Goal: Task Accomplishment & Management: Use online tool/utility

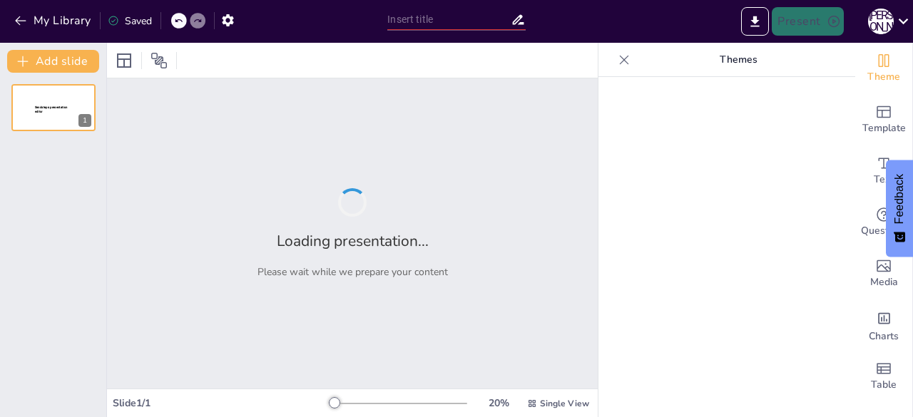
type input "Навчання під час воєнного стану: безпека понад усе"
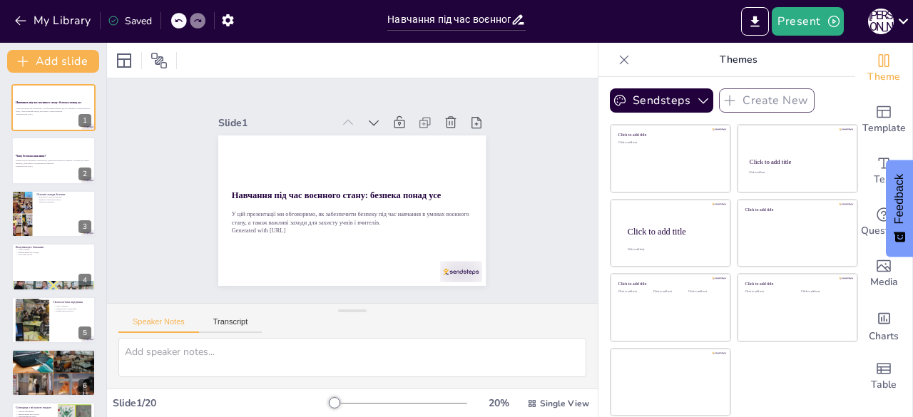
checkbox input "true"
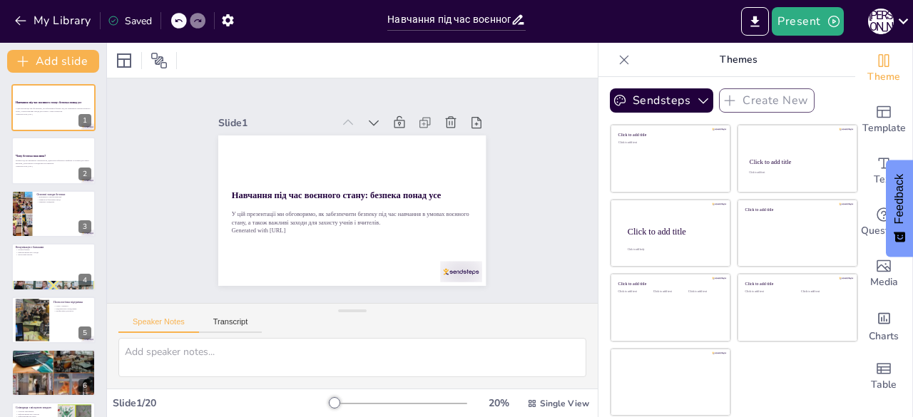
checkbox input "true"
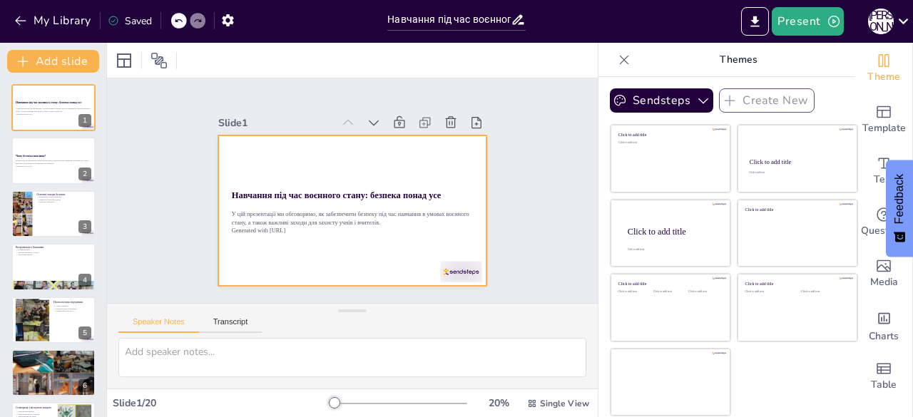
checkbox input "true"
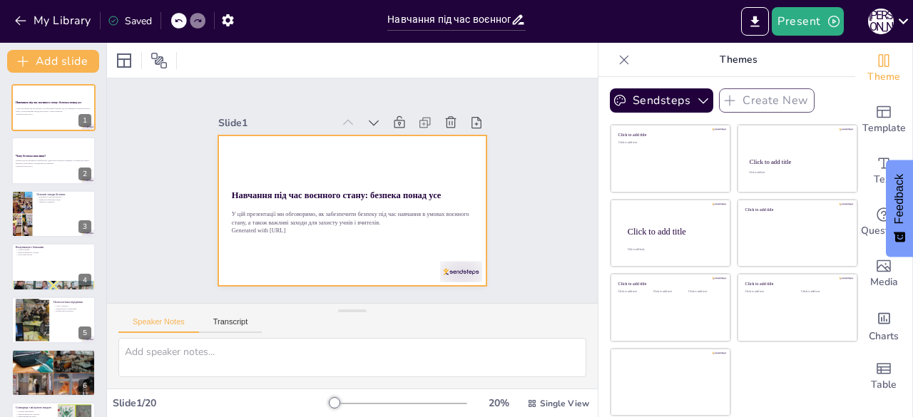
checkbox input "true"
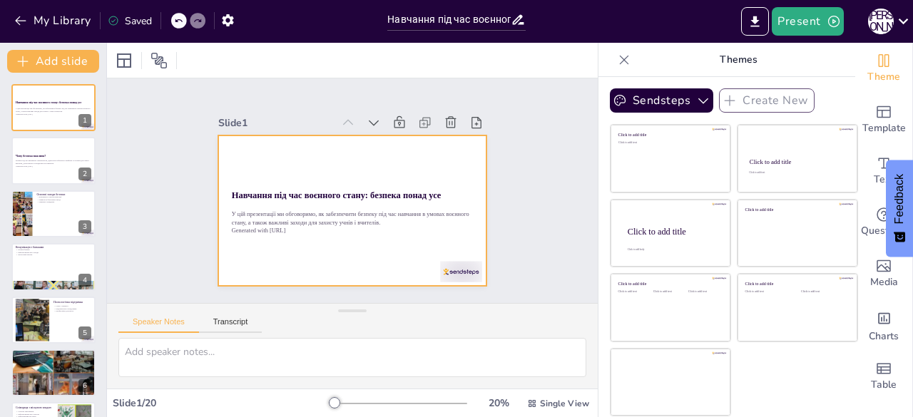
checkbox input "true"
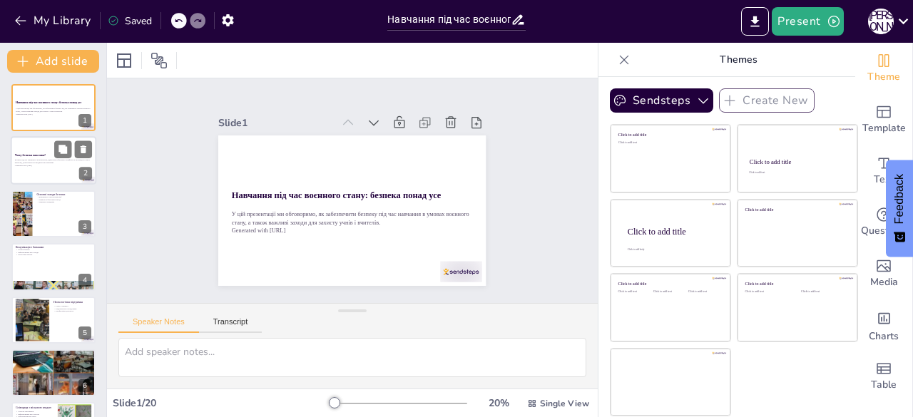
checkbox input "true"
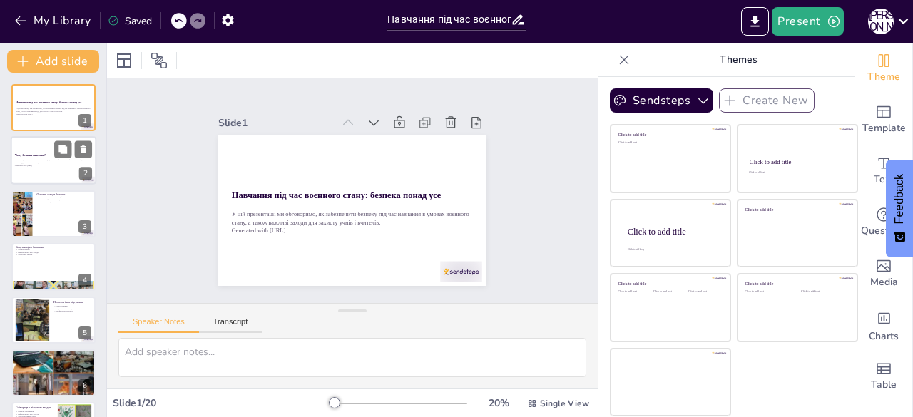
checkbox input "true"
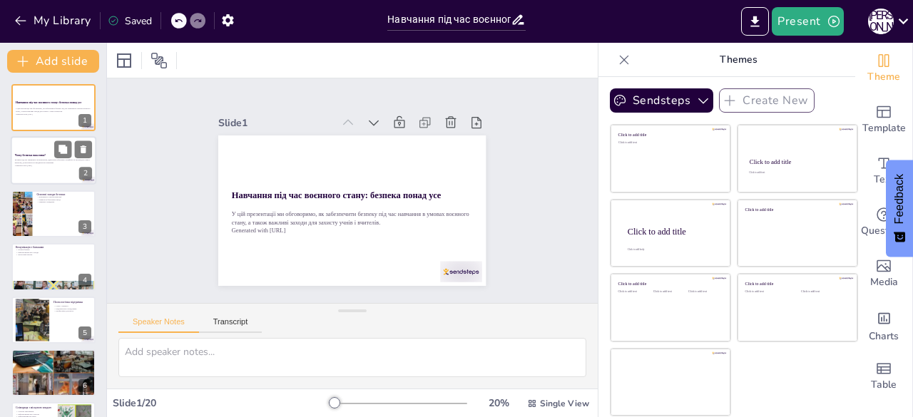
checkbox input "true"
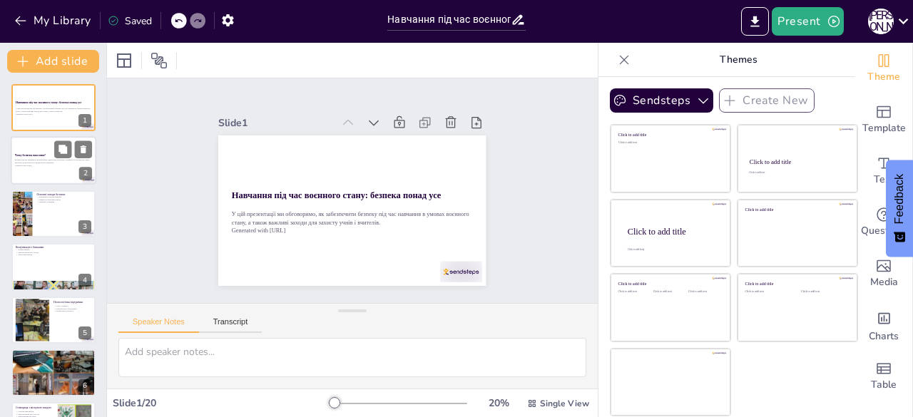
checkbox input "true"
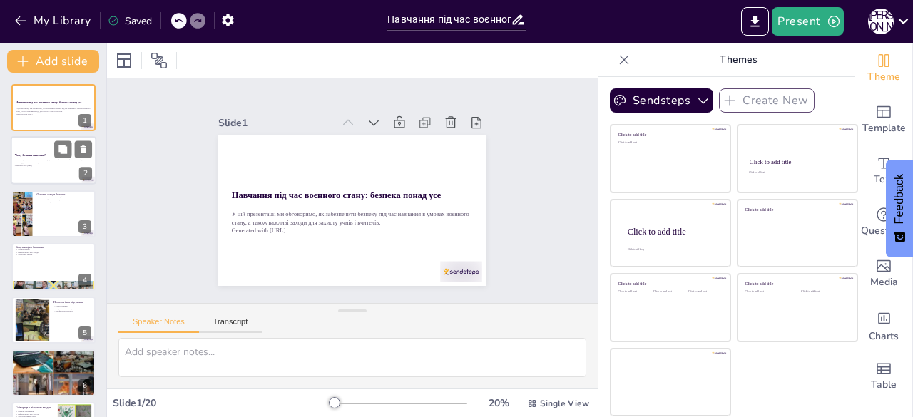
checkbox input "true"
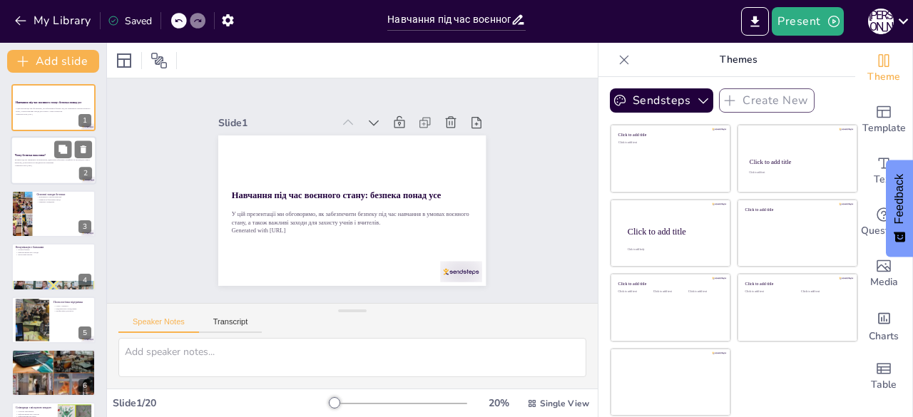
checkbox input "true"
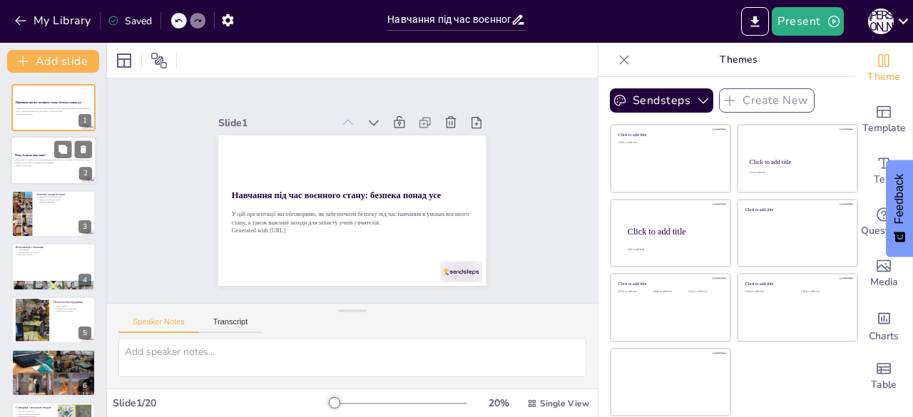
checkbox input "true"
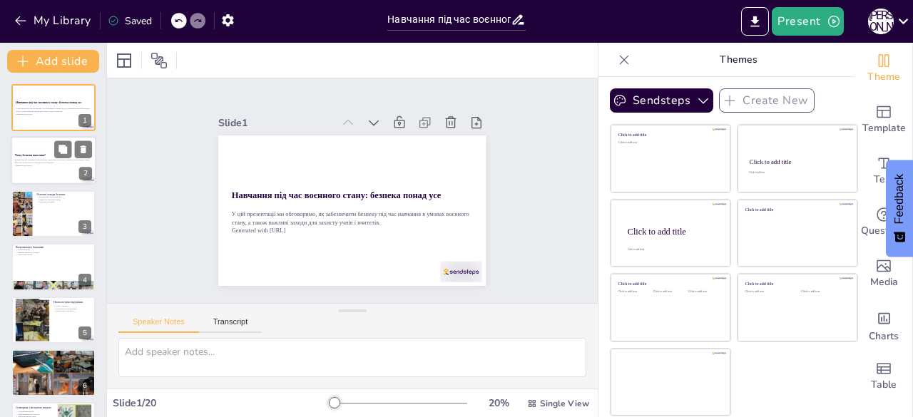
checkbox input "true"
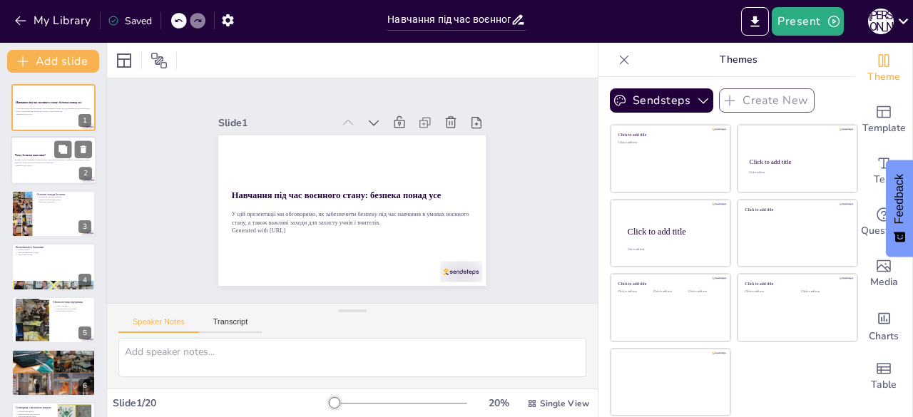
checkbox input "true"
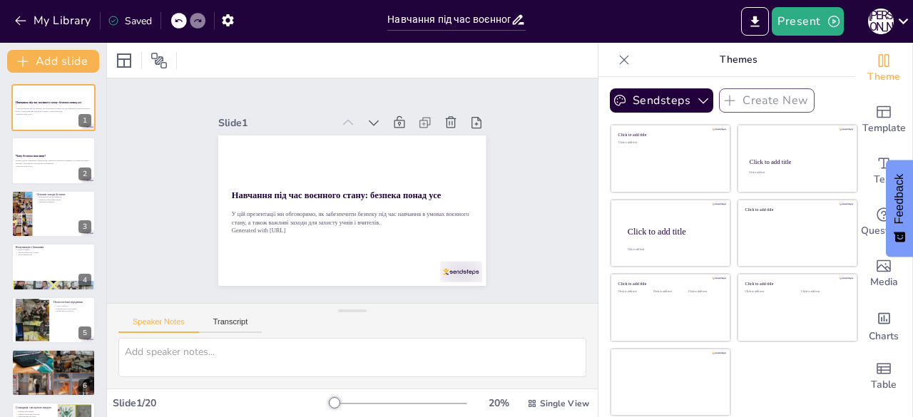
checkbox input "true"
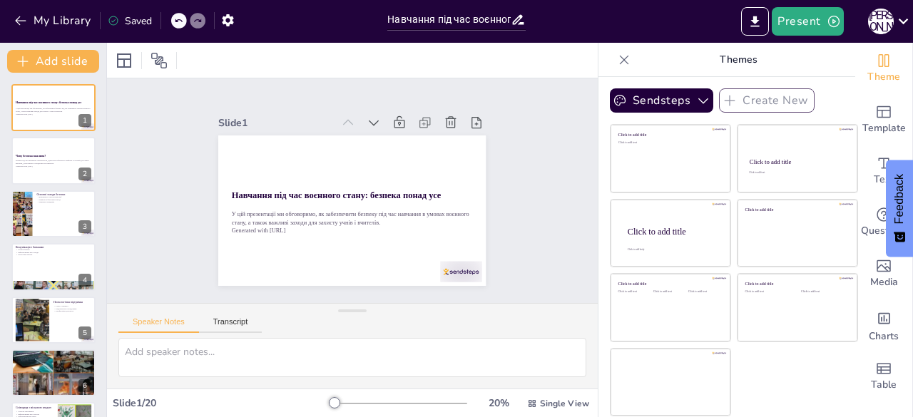
checkbox input "true"
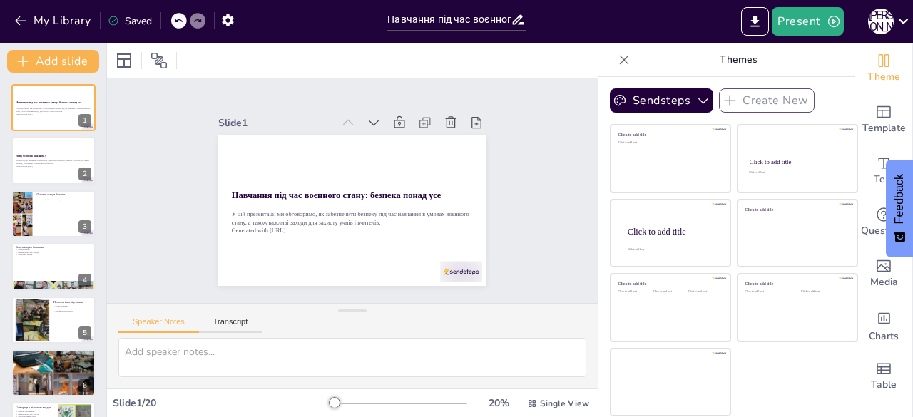
checkbox input "true"
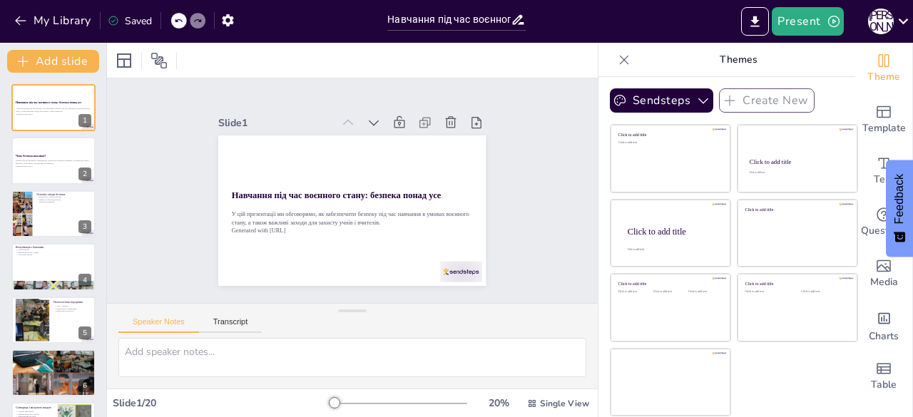
checkbox input "true"
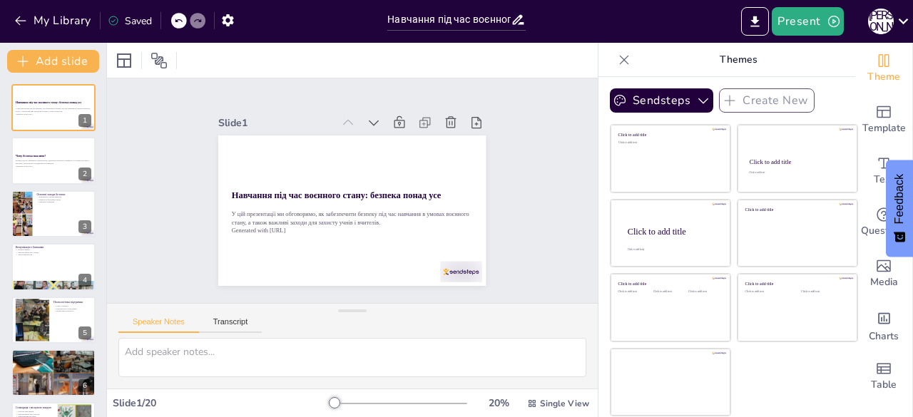
checkbox input "true"
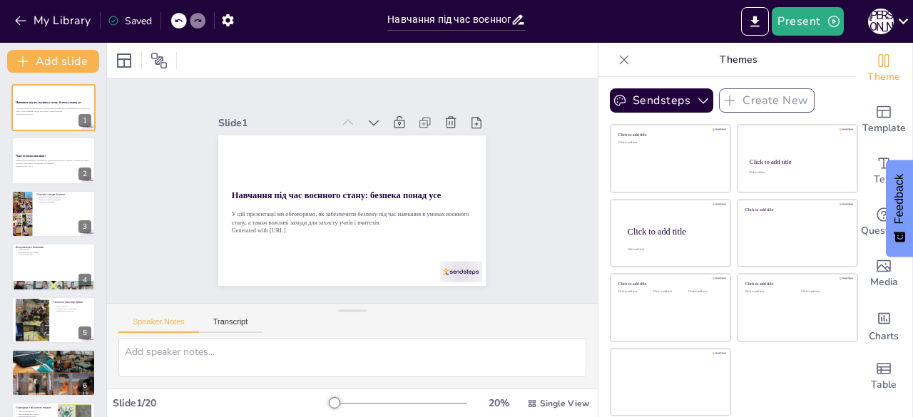
checkbox input "true"
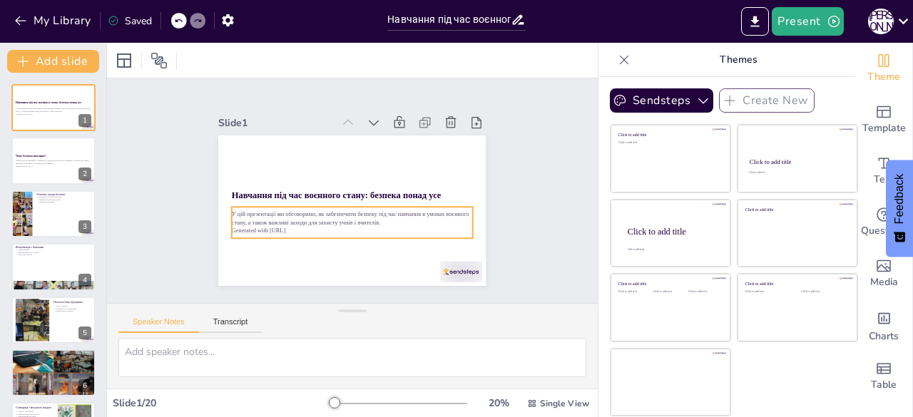
checkbox input "true"
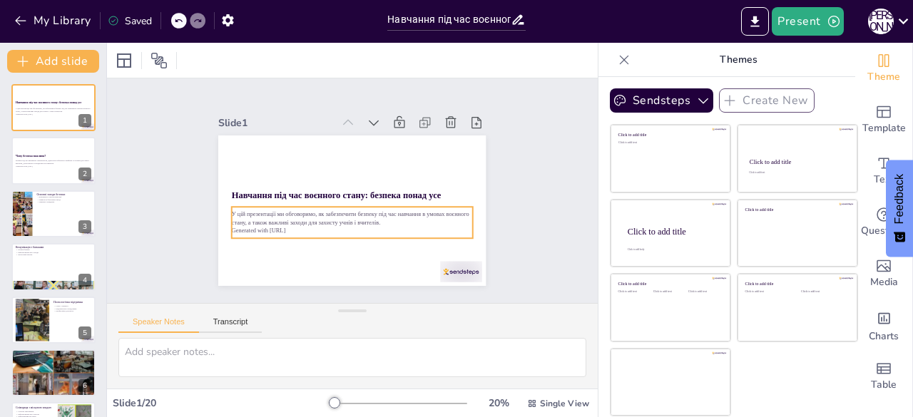
checkbox input "true"
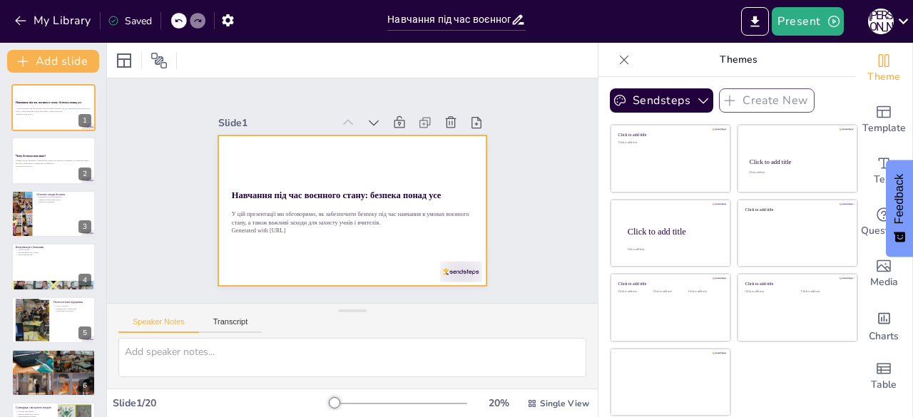
checkbox input "true"
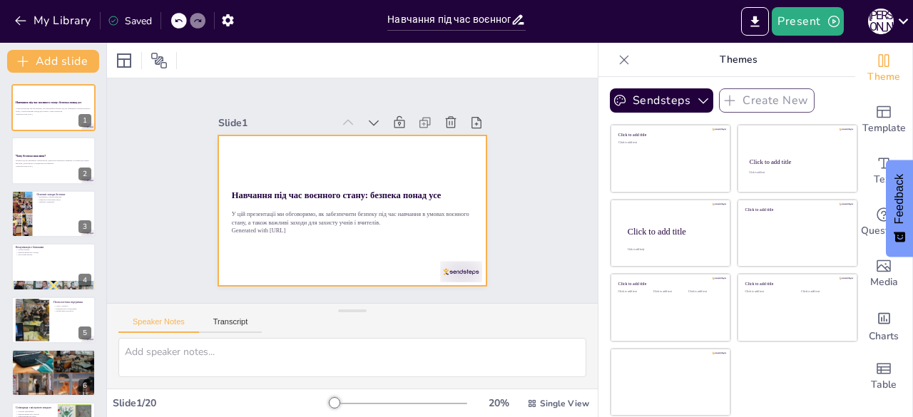
checkbox input "true"
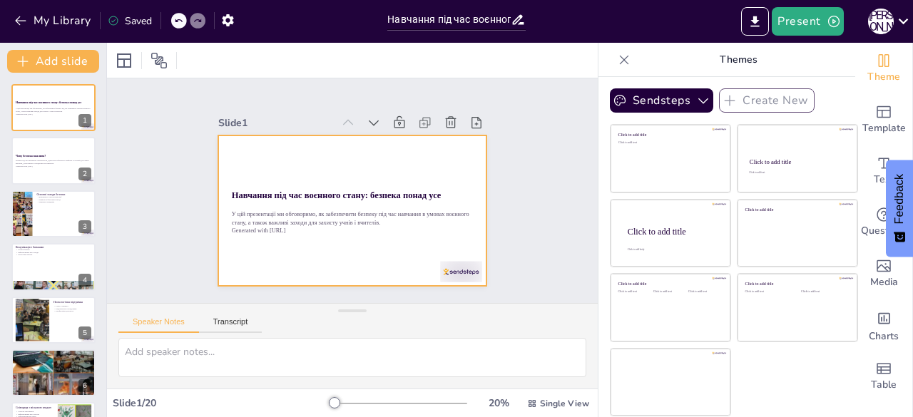
checkbox input "true"
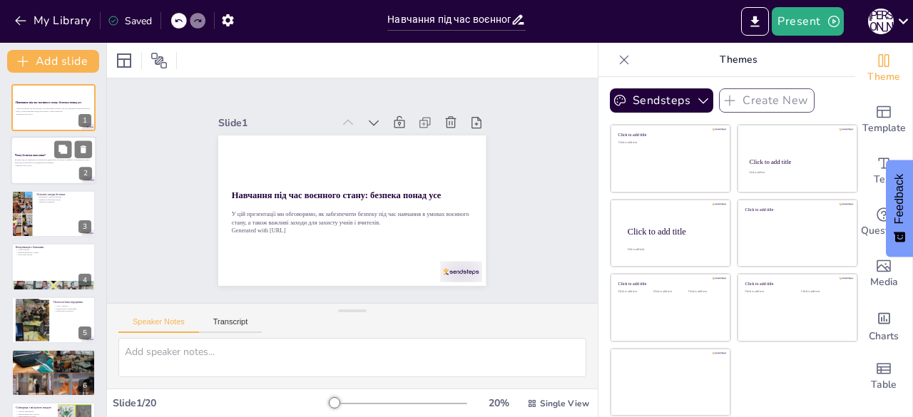
checkbox input "true"
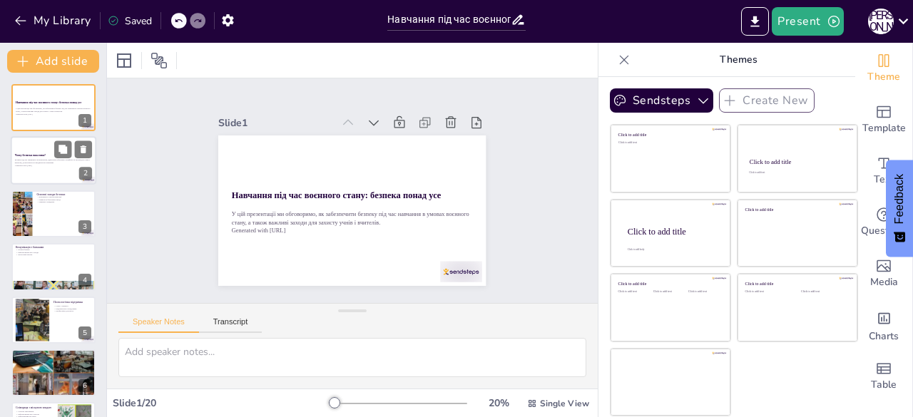
checkbox input "true"
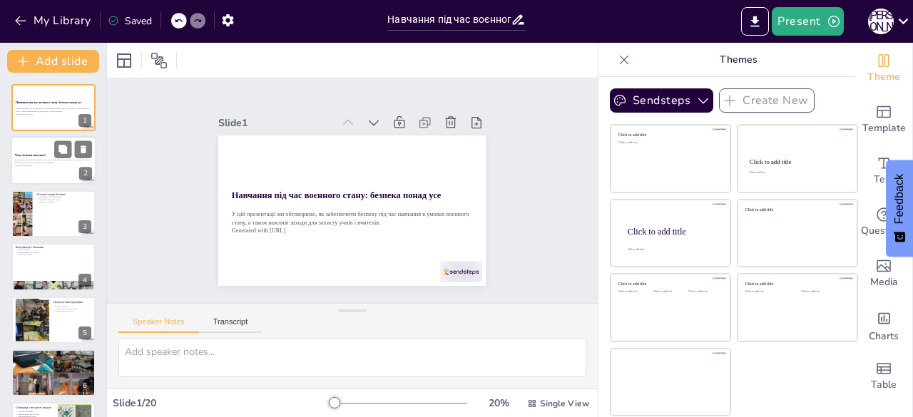
checkbox input "true"
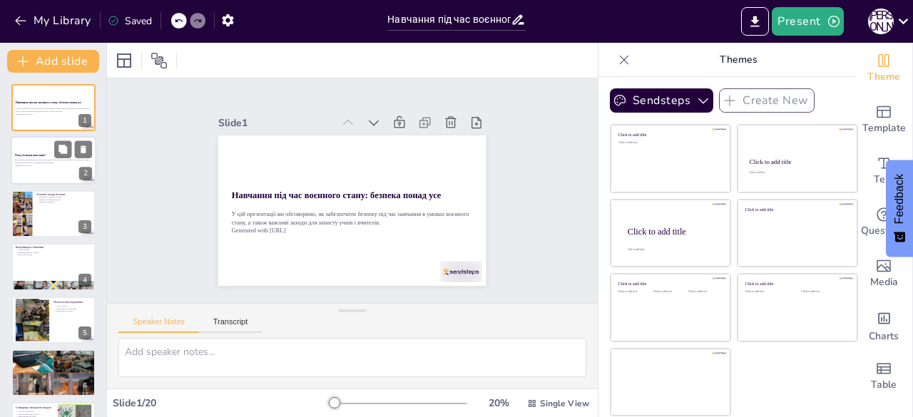
click at [34, 165] on p "Generated with [URL]" at bounding box center [53, 166] width 77 height 3
checkbox input "true"
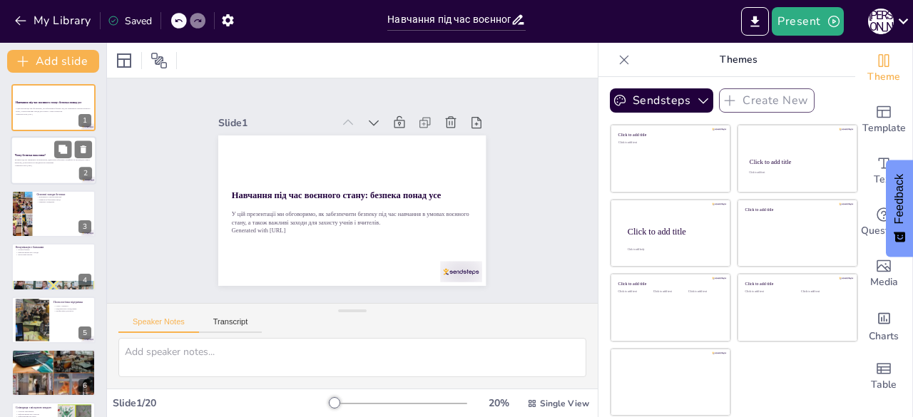
checkbox input "true"
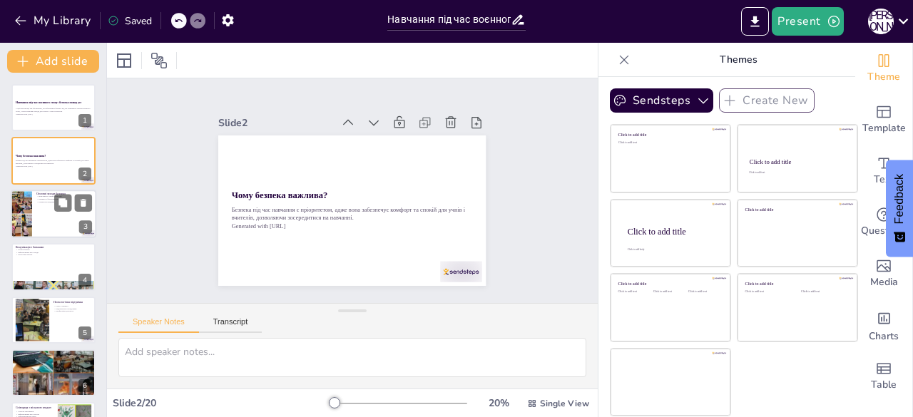
checkbox input "true"
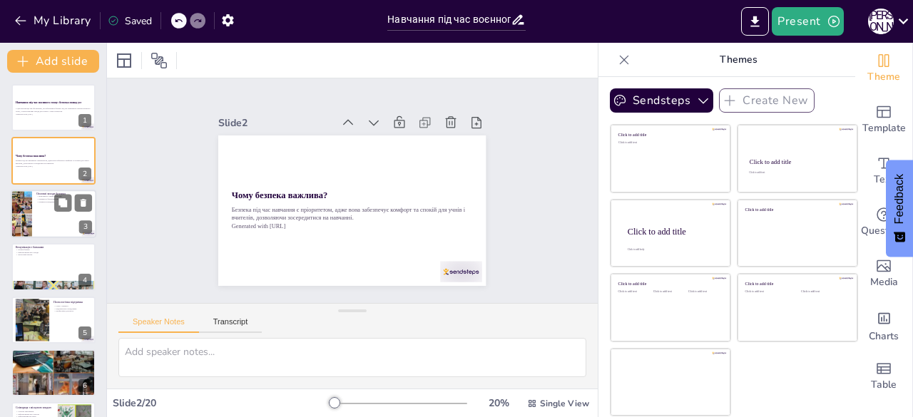
checkbox input "true"
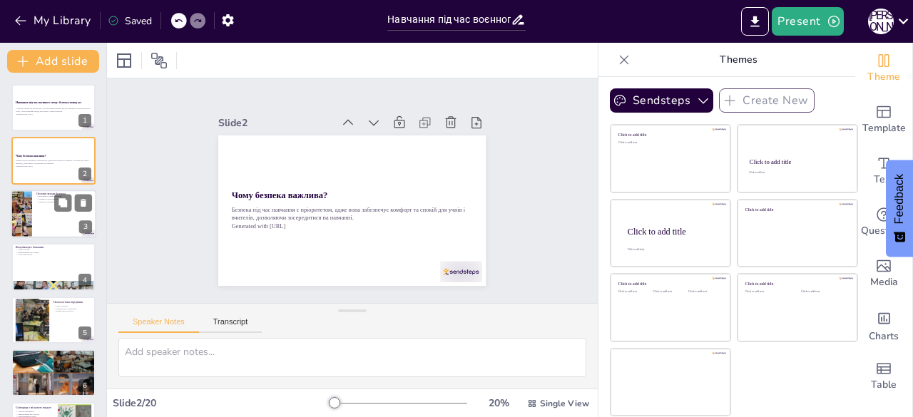
checkbox input "true"
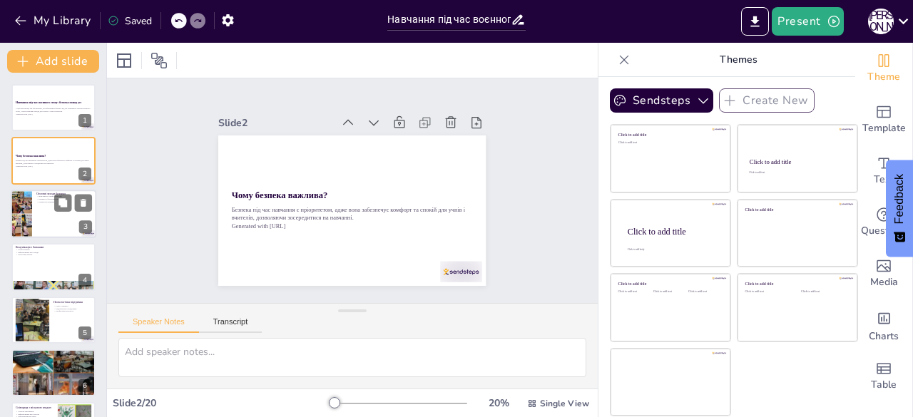
checkbox input "true"
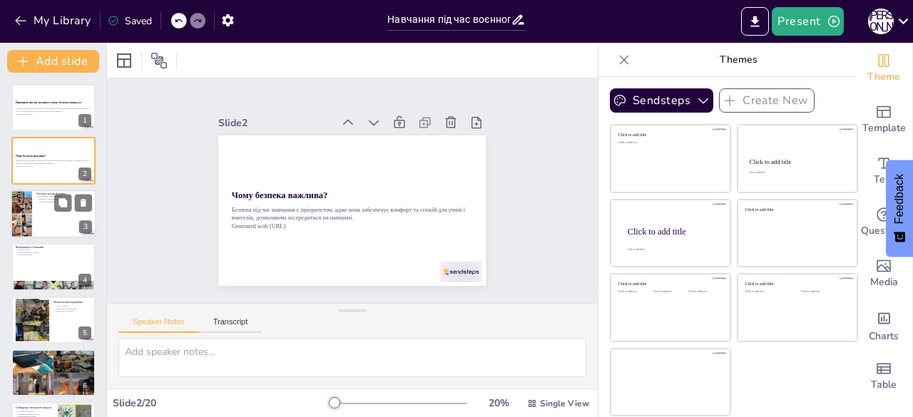
checkbox input "true"
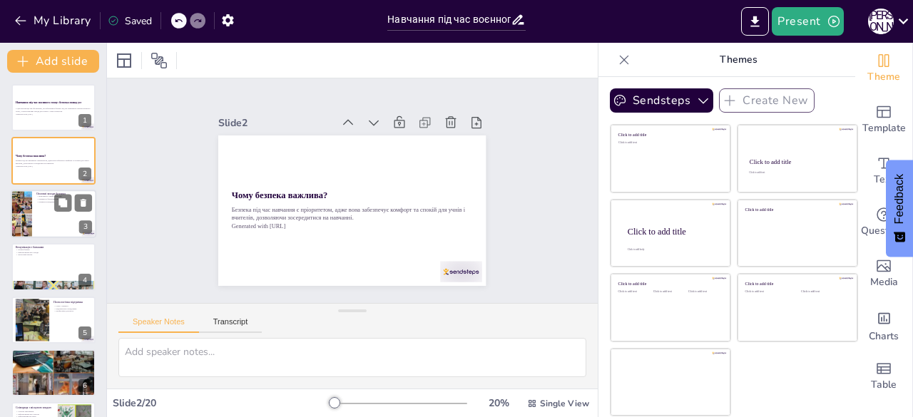
click at [39, 198] on p "Наявність безпечних місць" at bounding box center [64, 199] width 56 height 3
checkbox input "true"
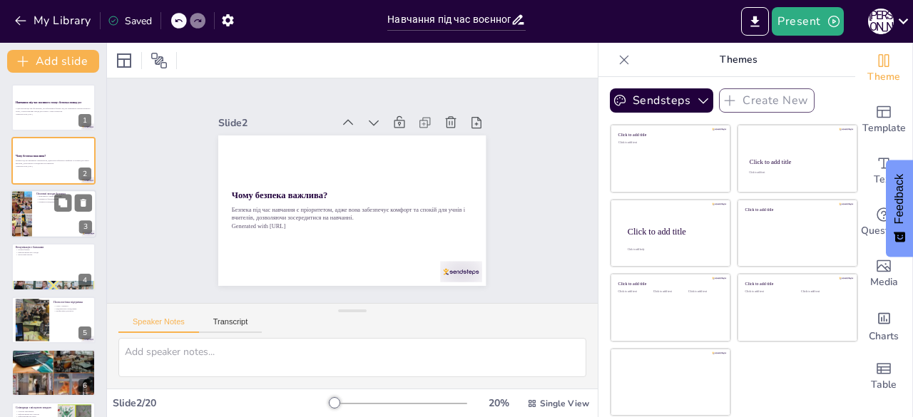
checkbox input "true"
type textarea "Плани евакуації є критично важливими, оскільки вони допомагають учням і вчителя…"
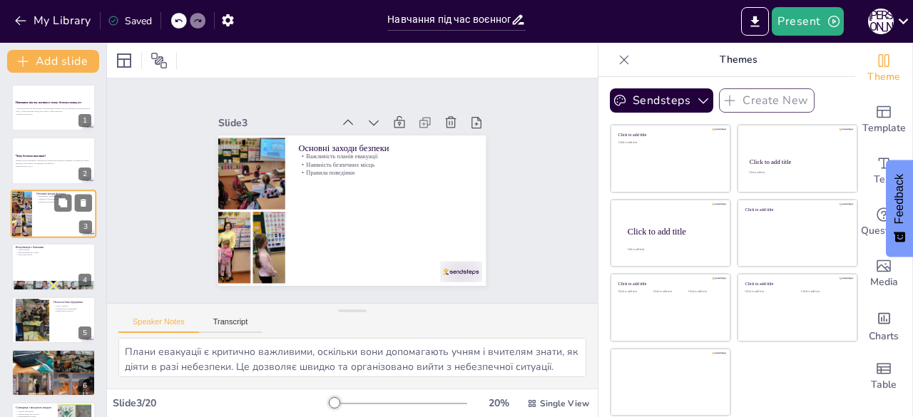
checkbox input "true"
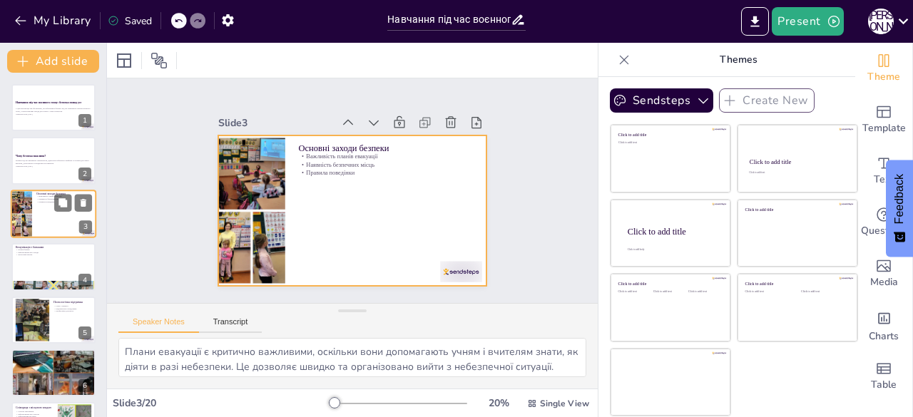
checkbox input "true"
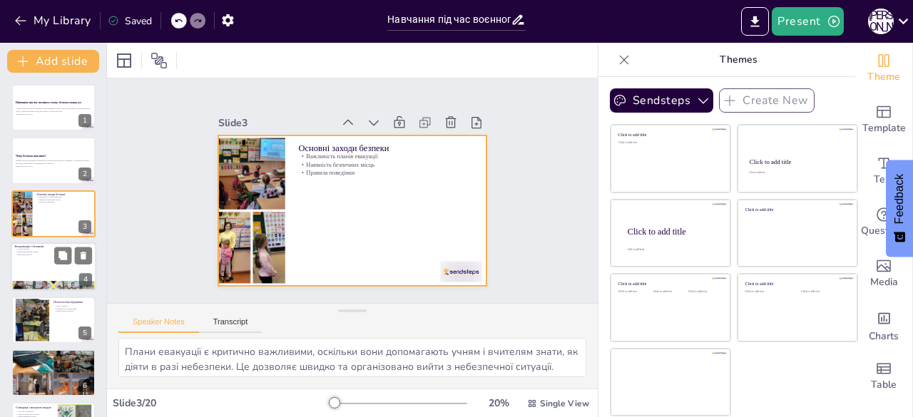
checkbox input "true"
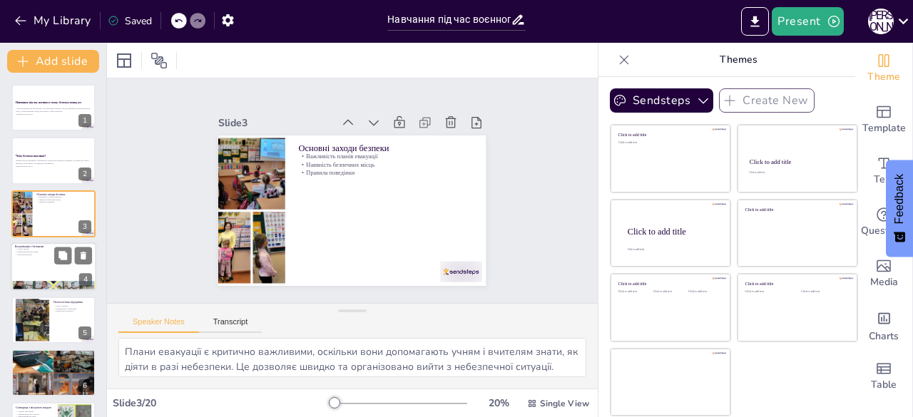
checkbox input "true"
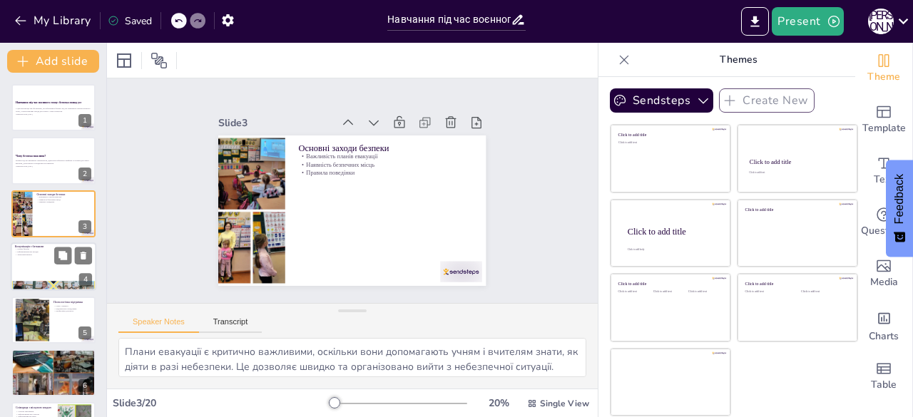
checkbox input "true"
click at [44, 256] on p "Зворотний зв'язок" at bounding box center [53, 255] width 77 height 3
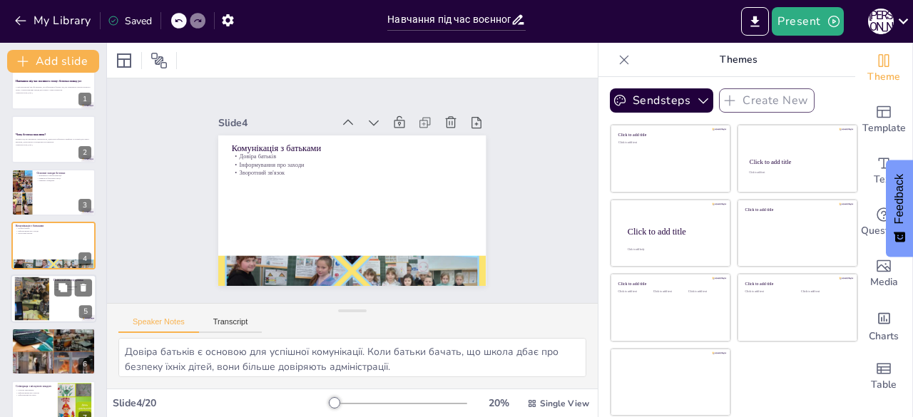
click at [46, 307] on div at bounding box center [31, 299] width 69 height 44
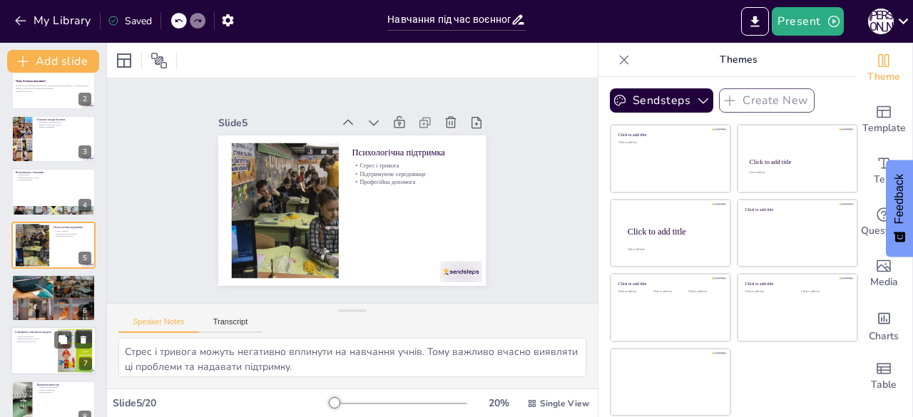
click at [44, 341] on p "Забезпечення ресурсів" at bounding box center [34, 342] width 39 height 3
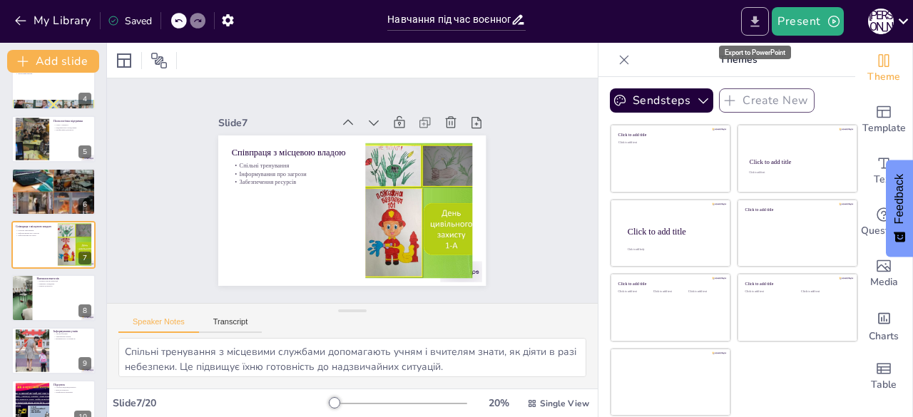
click at [756, 17] on icon "Export to PowerPoint" at bounding box center [755, 21] width 9 height 11
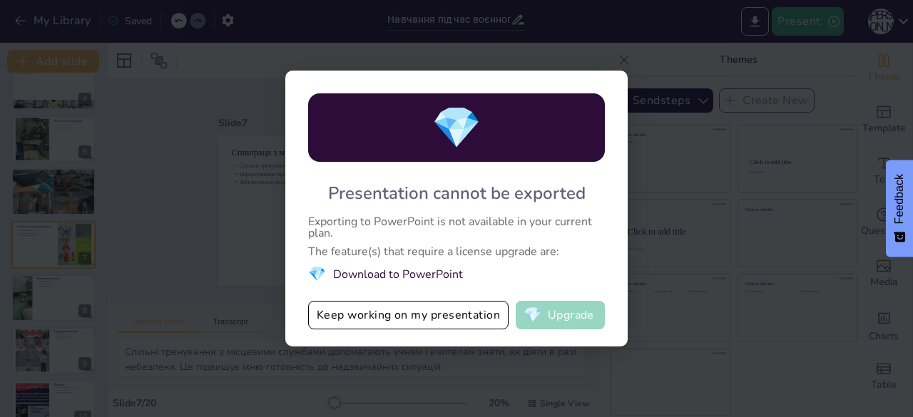
click at [568, 320] on button "💎 Upgrade" at bounding box center [560, 315] width 89 height 29
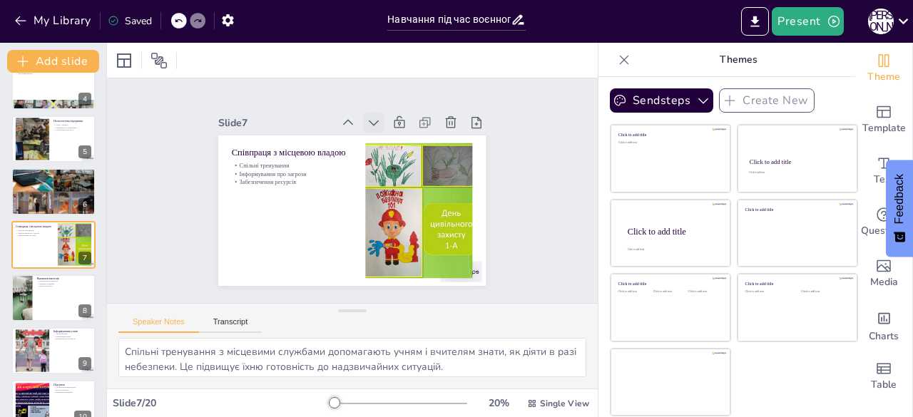
click at [379, 242] on icon at bounding box center [389, 252] width 20 height 20
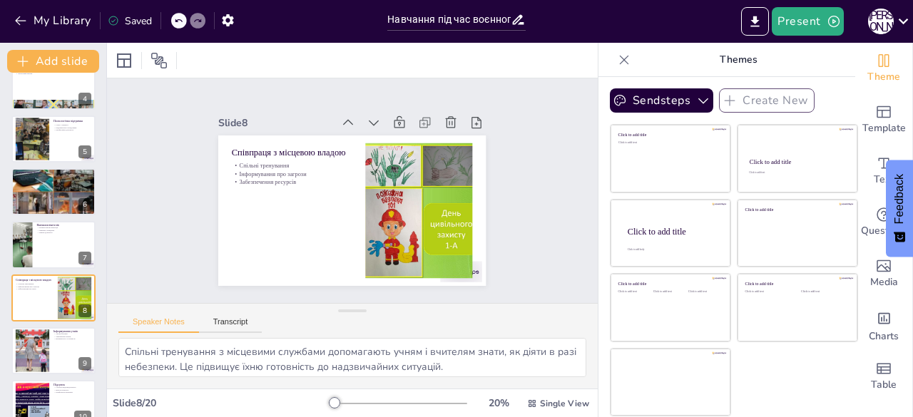
click at [407, 150] on icon at bounding box center [417, 160] width 20 height 20
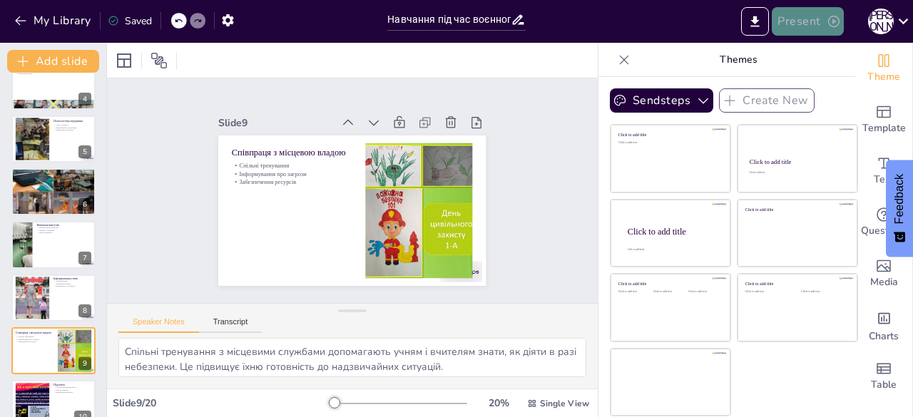
click at [810, 21] on button "Present" at bounding box center [807, 21] width 71 height 29
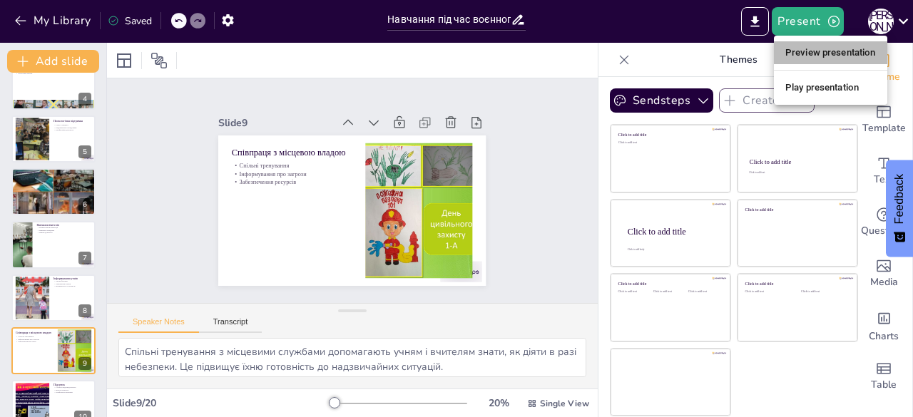
click at [802, 56] on li "Preview presentation" at bounding box center [830, 52] width 113 height 23
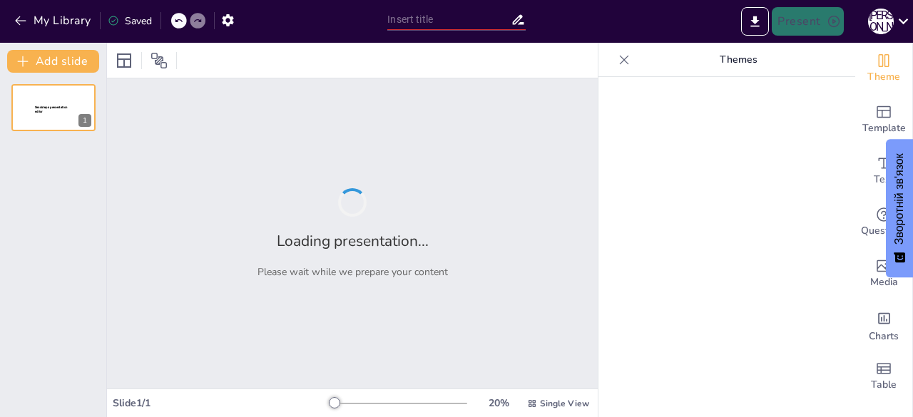
type input "Навчання під час воєнного стану: безпека понад усе"
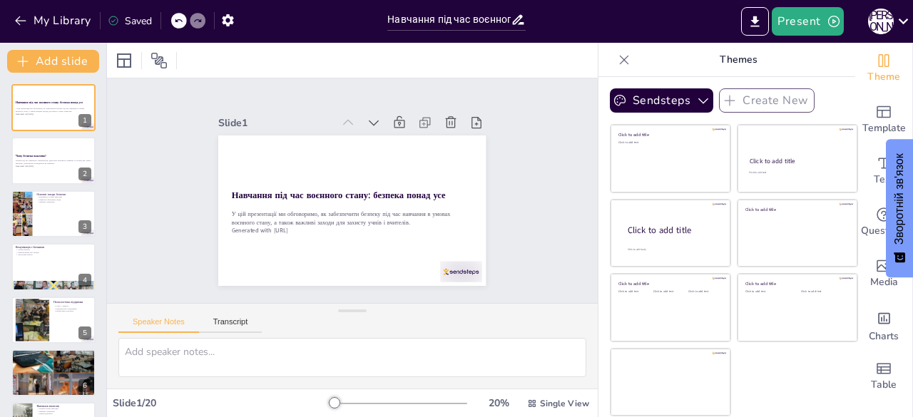
checkbox input "true"
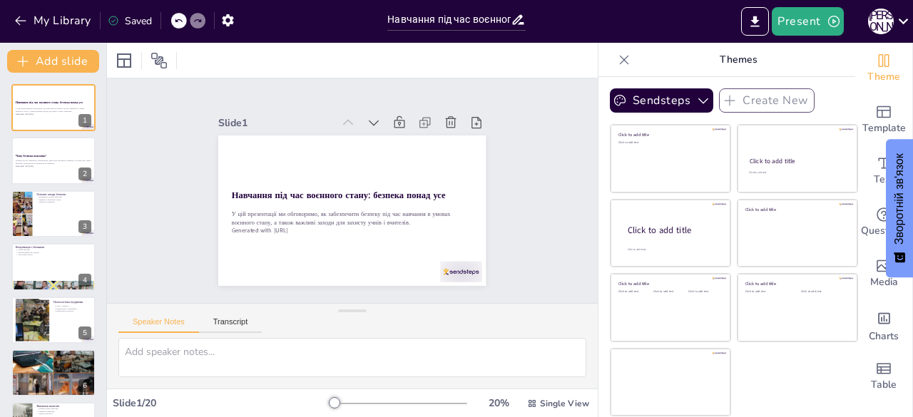
checkbox input "true"
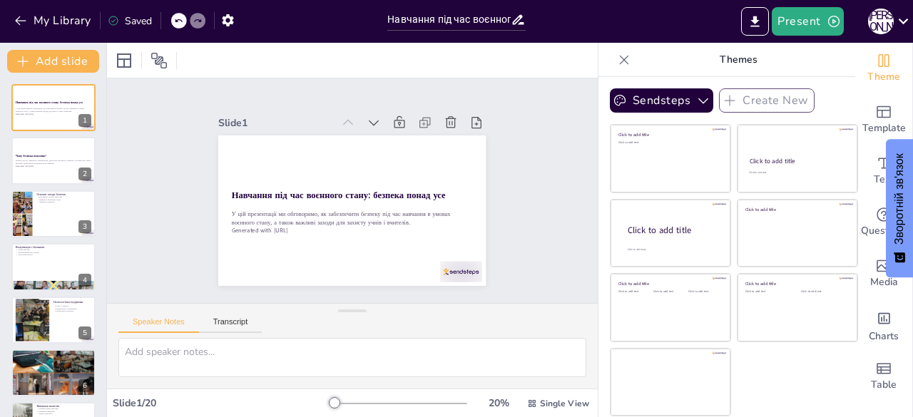
checkbox input "true"
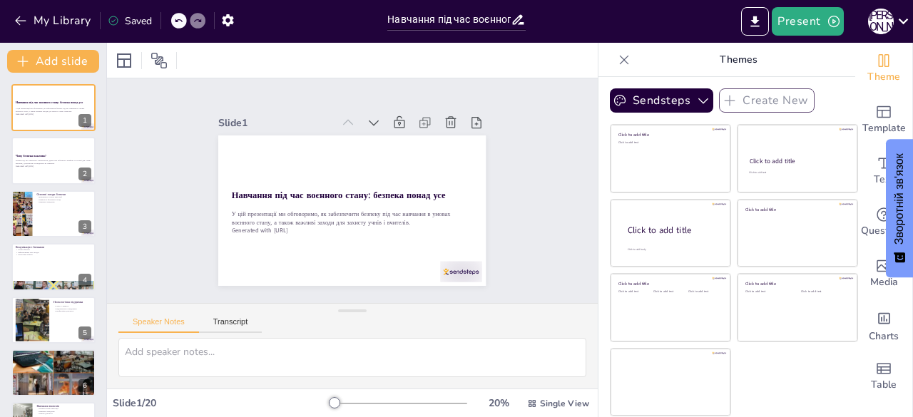
checkbox input "true"
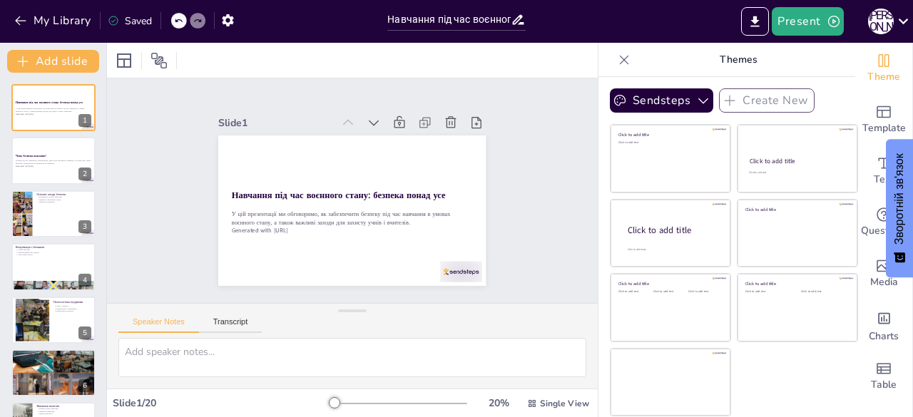
checkbox input "true"
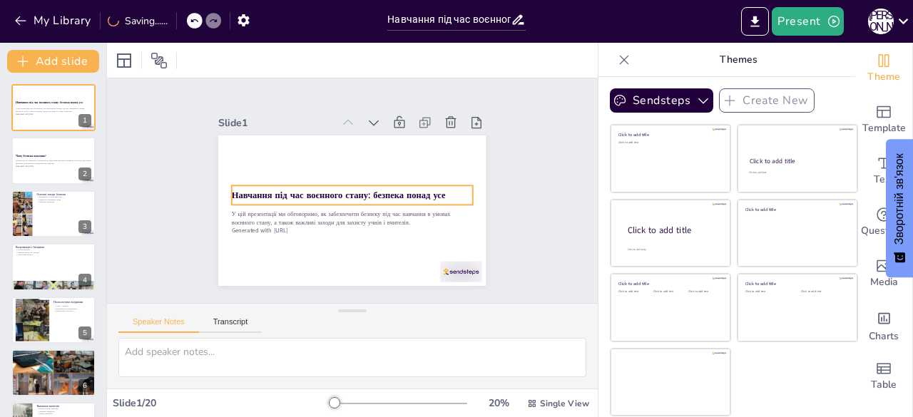
checkbox input "true"
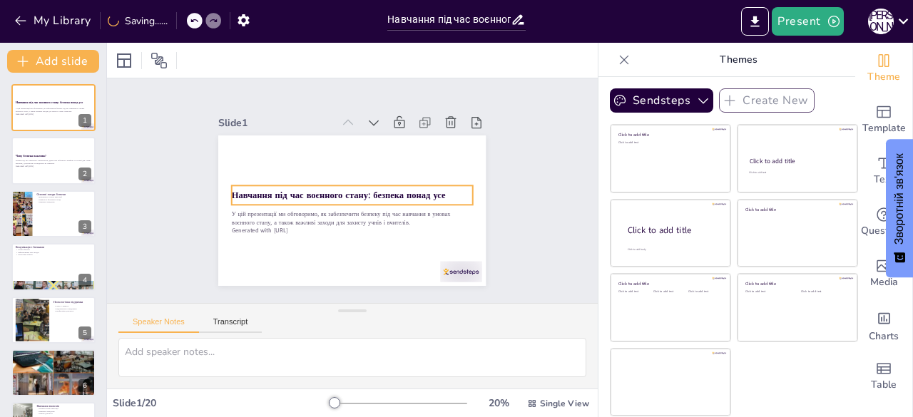
checkbox input "true"
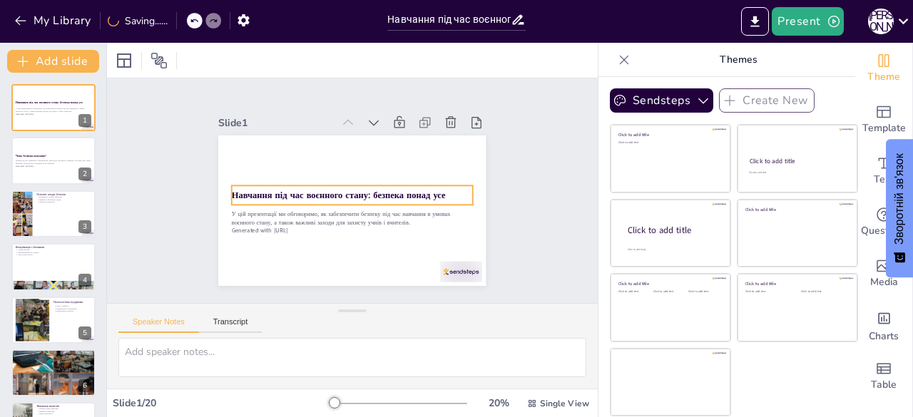
checkbox input "true"
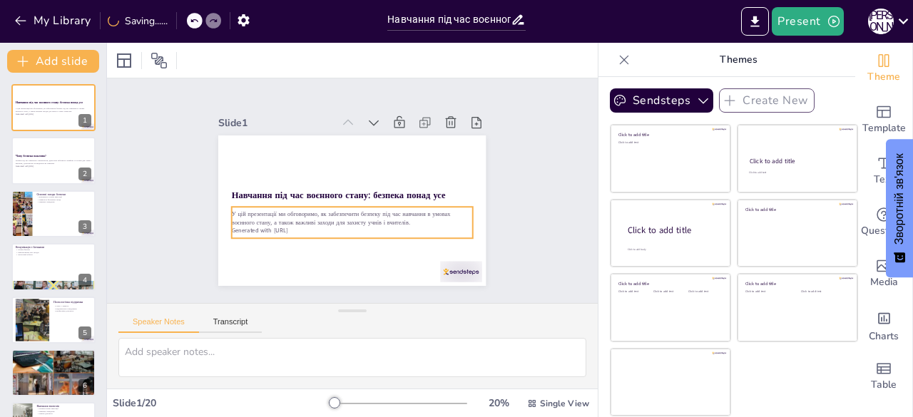
checkbox input "true"
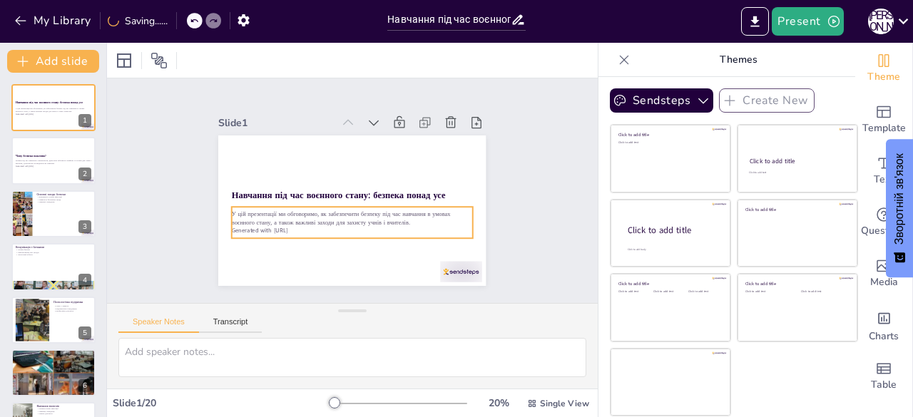
checkbox input "true"
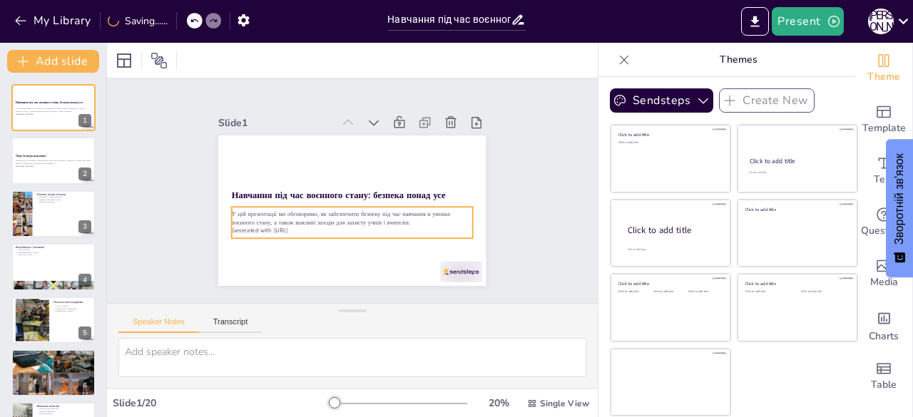
checkbox input "true"
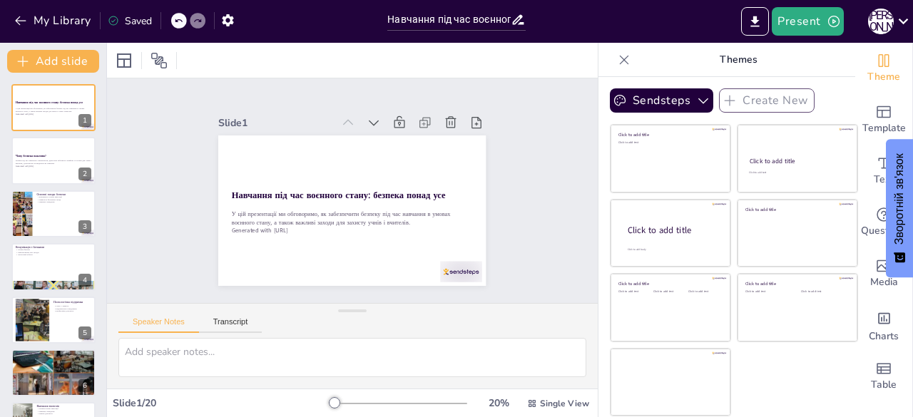
checkbox input "true"
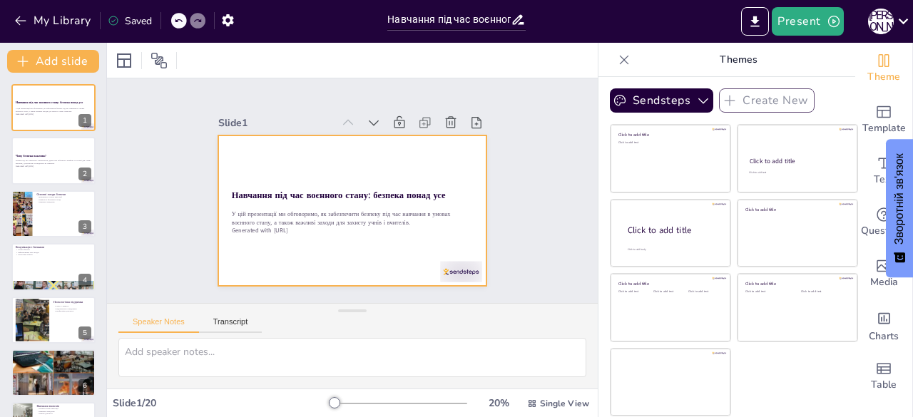
checkbox input "true"
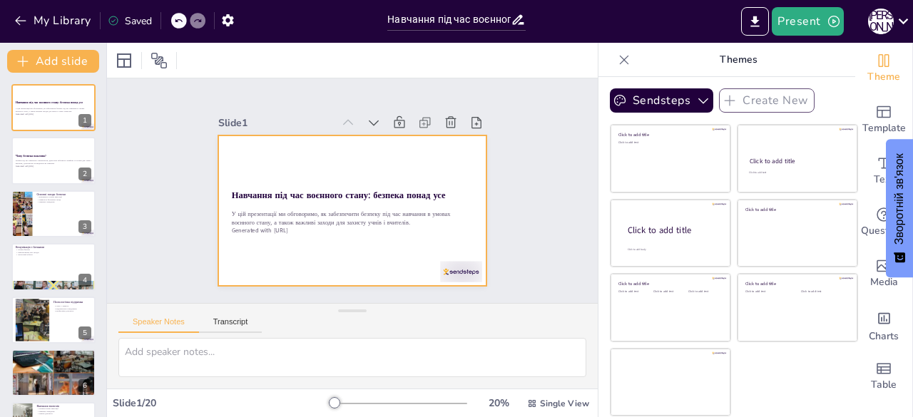
checkbox input "true"
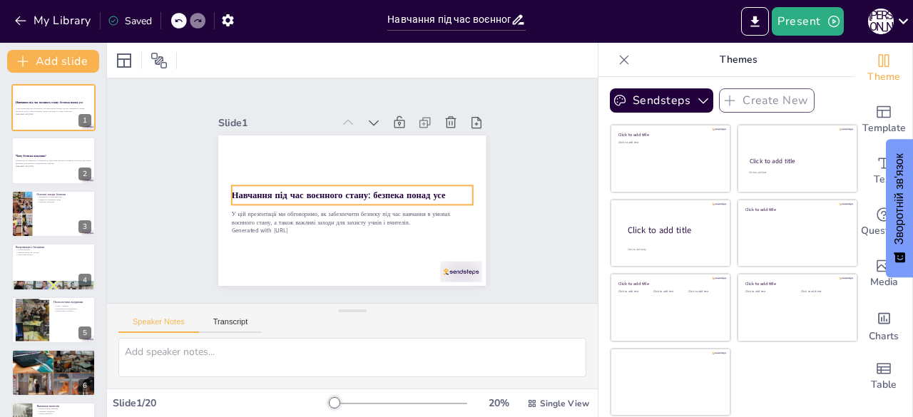
checkbox input "true"
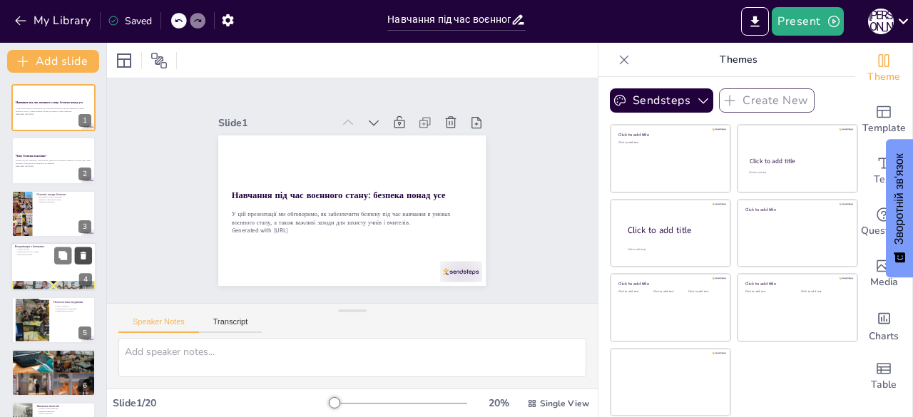
checkbox input "true"
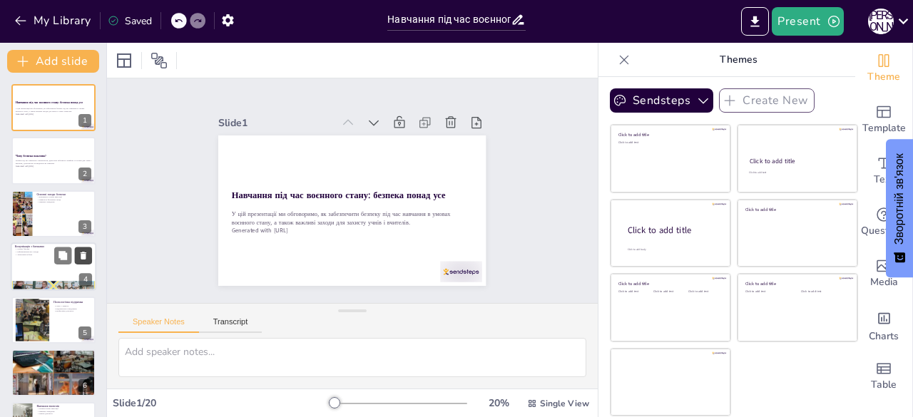
checkbox input "true"
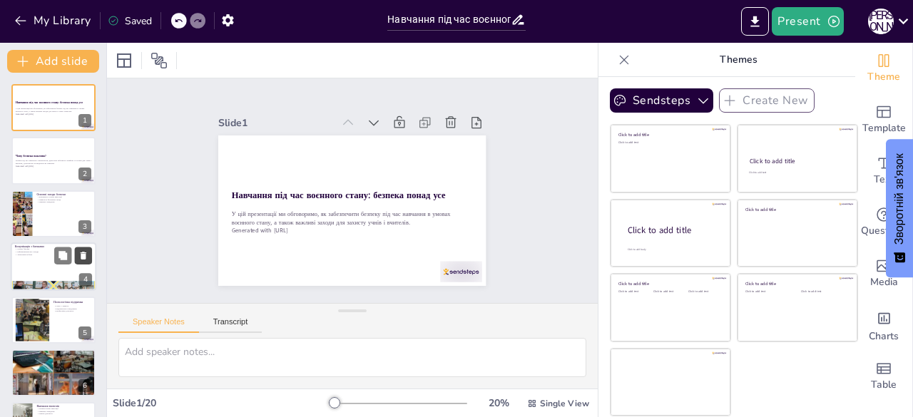
checkbox input "true"
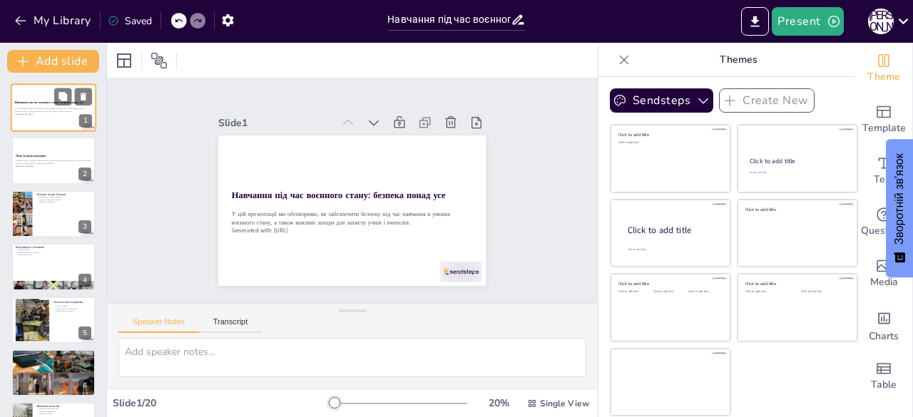
checkbox input "true"
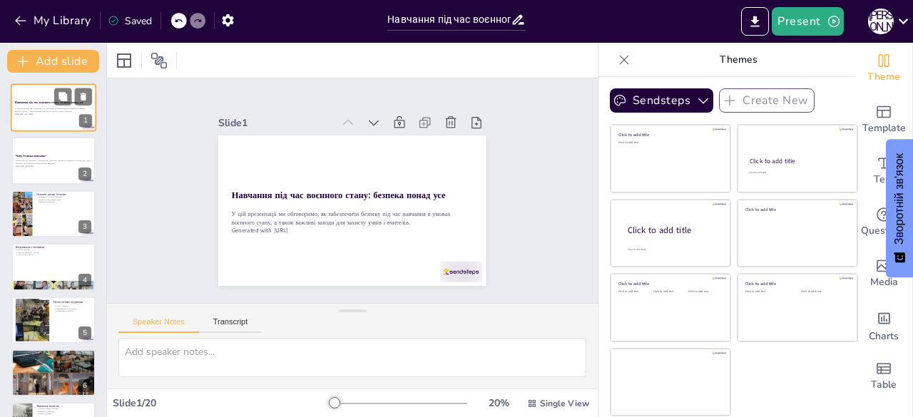
checkbox input "true"
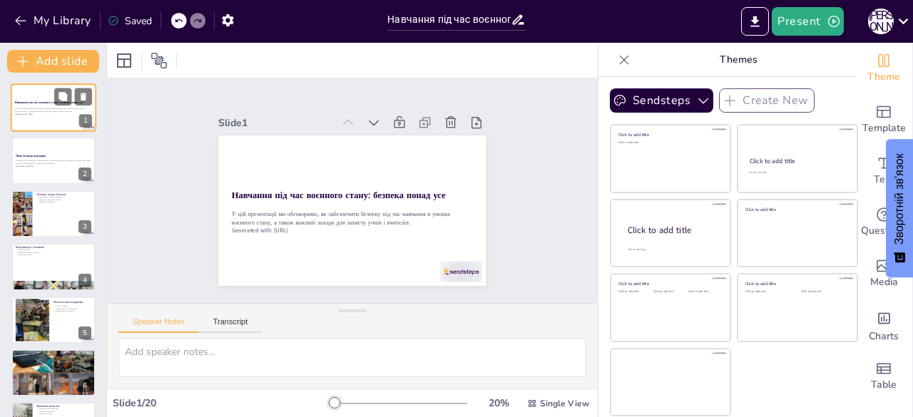
checkbox input "true"
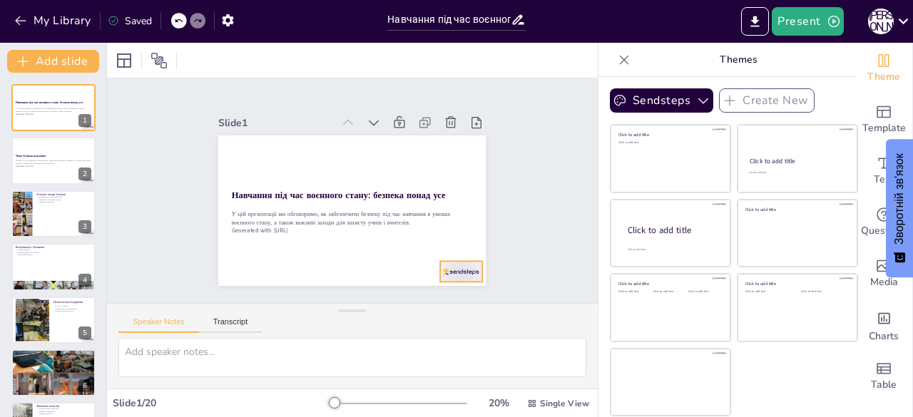
checkbox input "true"
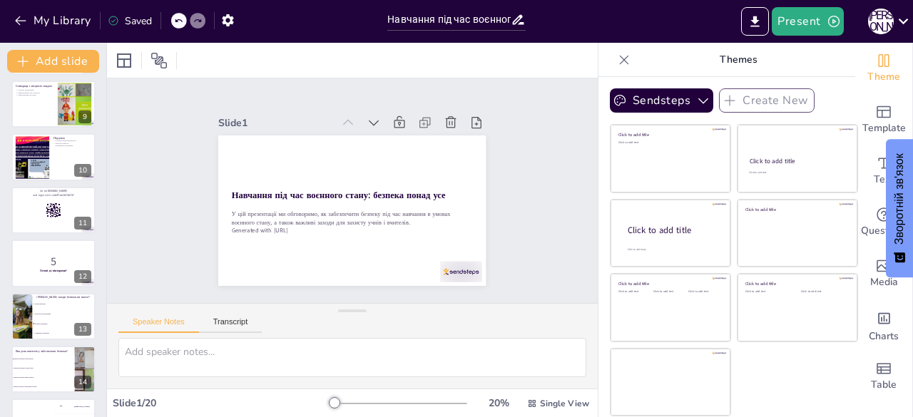
scroll to position [483, 0]
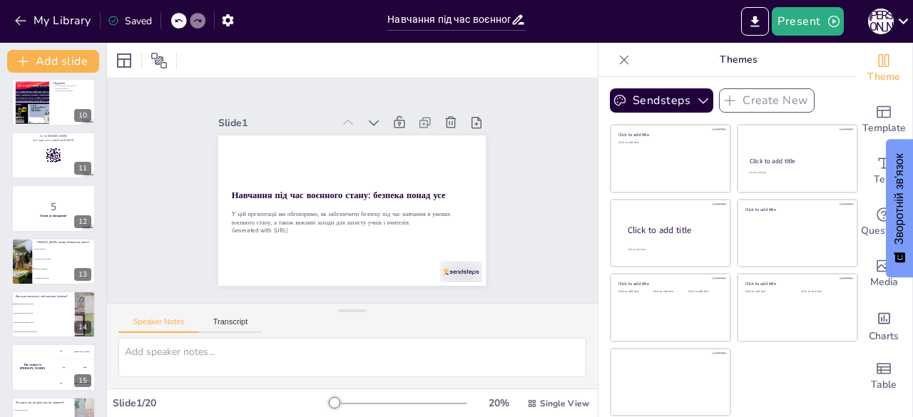
checkbox input "true"
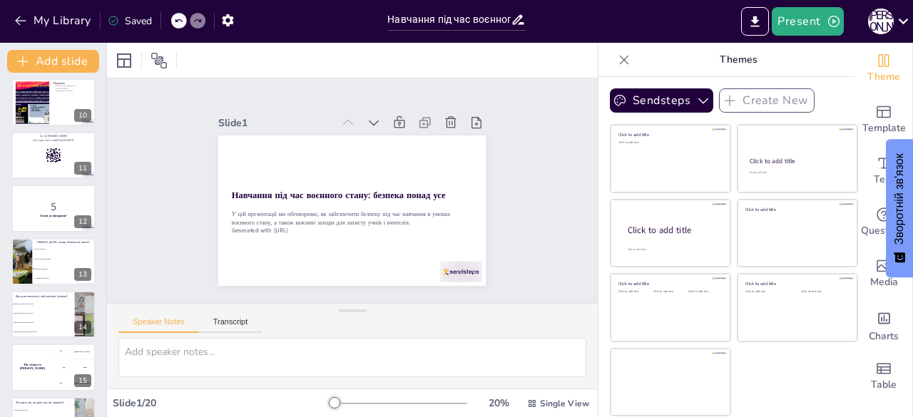
checkbox input "true"
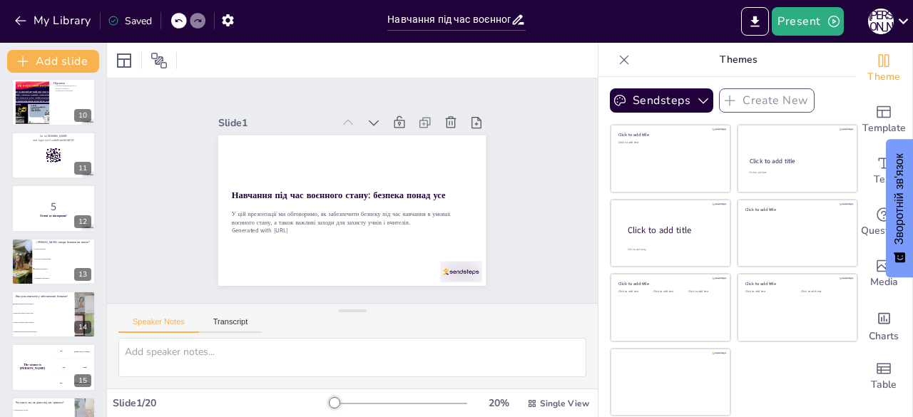
checkbox input "true"
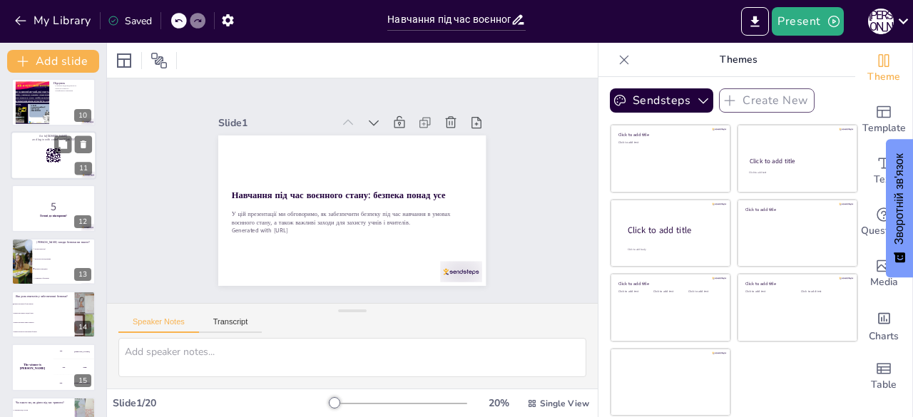
checkbox input "true"
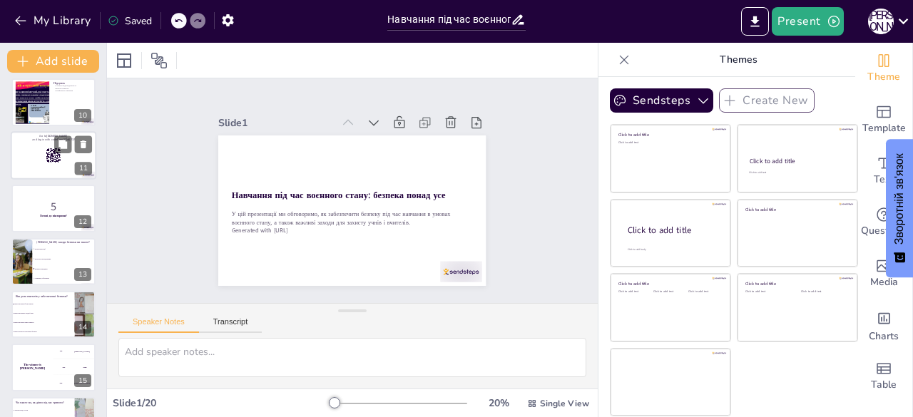
click at [22, 153] on div at bounding box center [54, 155] width 86 height 49
checkbox input "true"
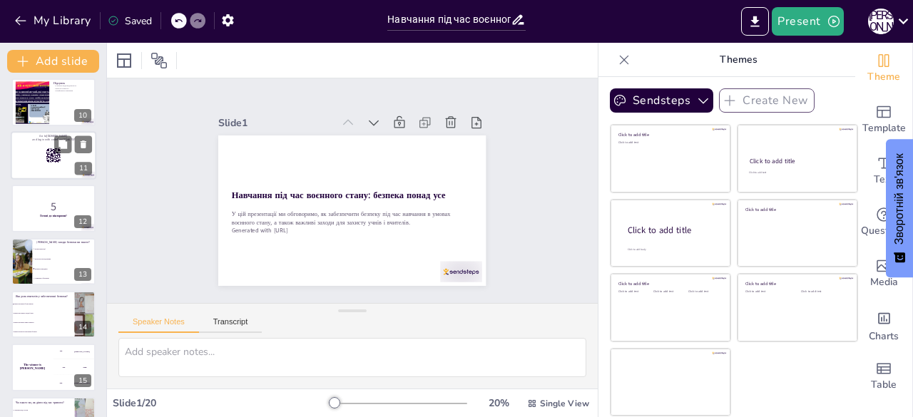
checkbox input "true"
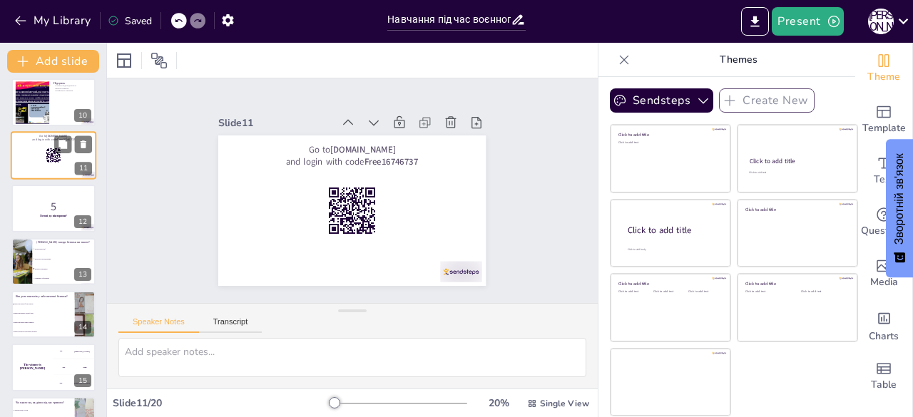
scroll to position [393, 0]
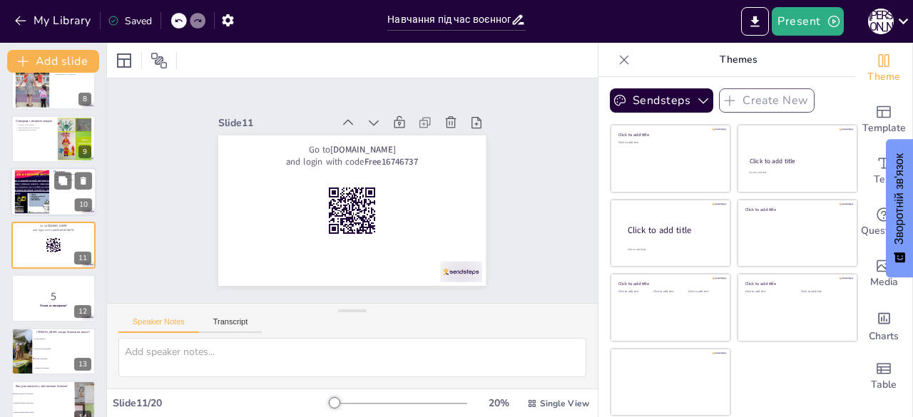
checkbox input "true"
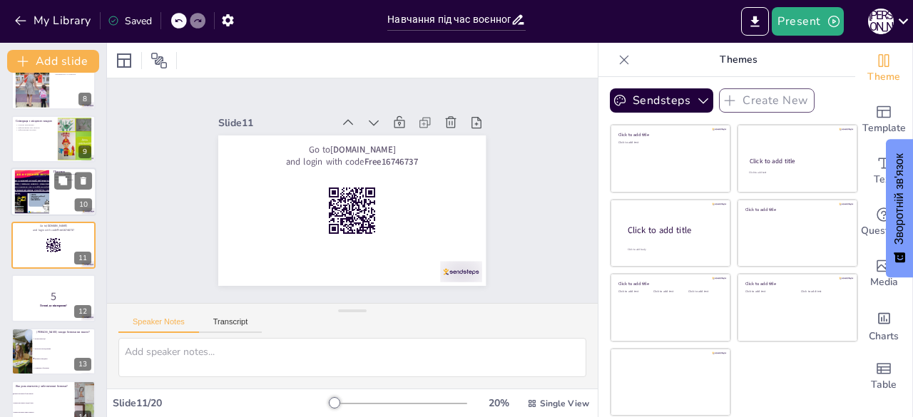
checkbox input "true"
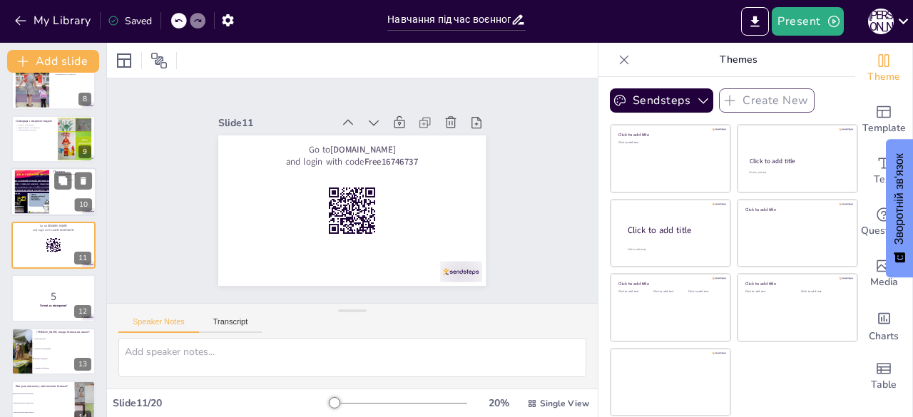
click at [24, 199] on div at bounding box center [32, 192] width 77 height 44
type textarea "Спільна відповідальність усіх учасників навчального процесу є основою для забез…"
checkbox input "true"
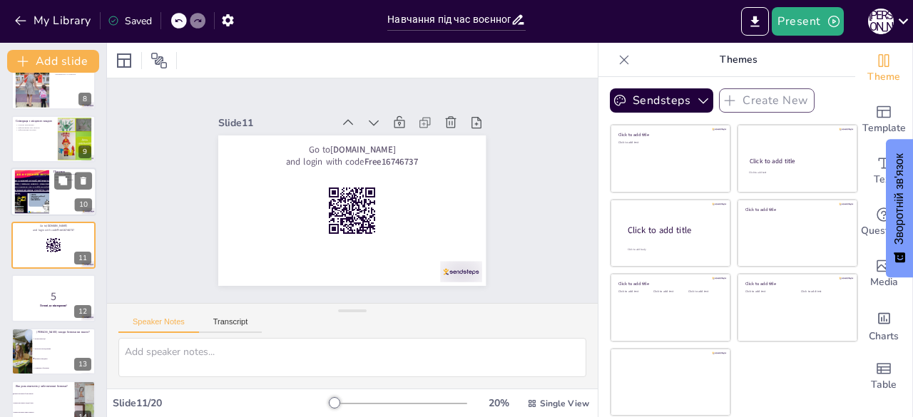
checkbox input "true"
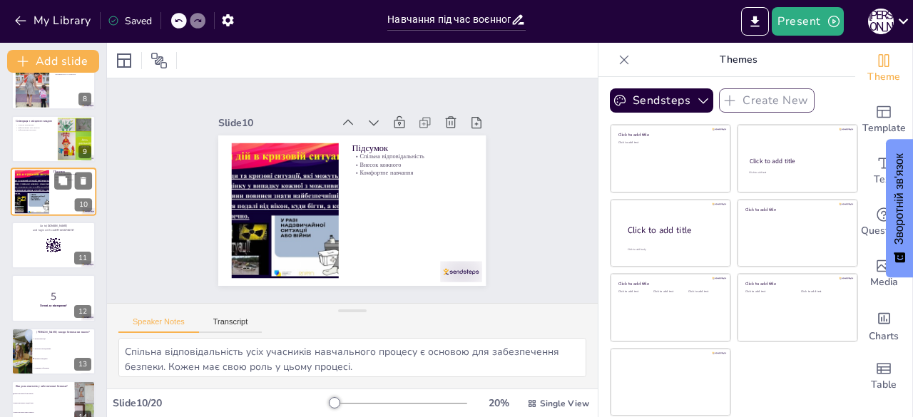
scroll to position [340, 0]
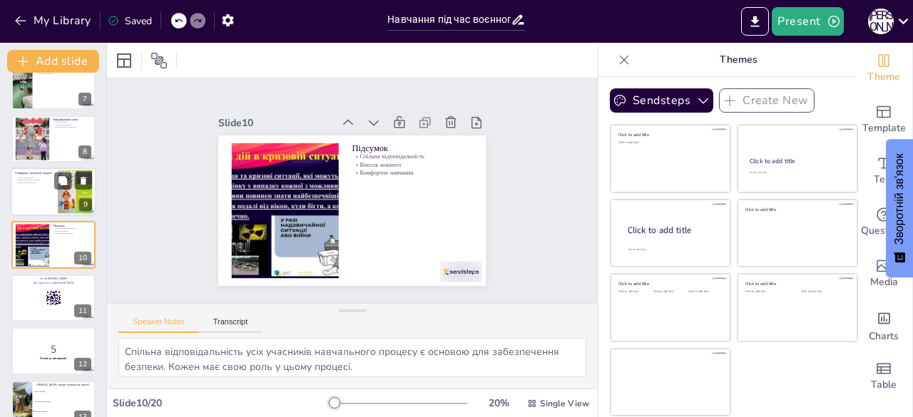
checkbox input "true"
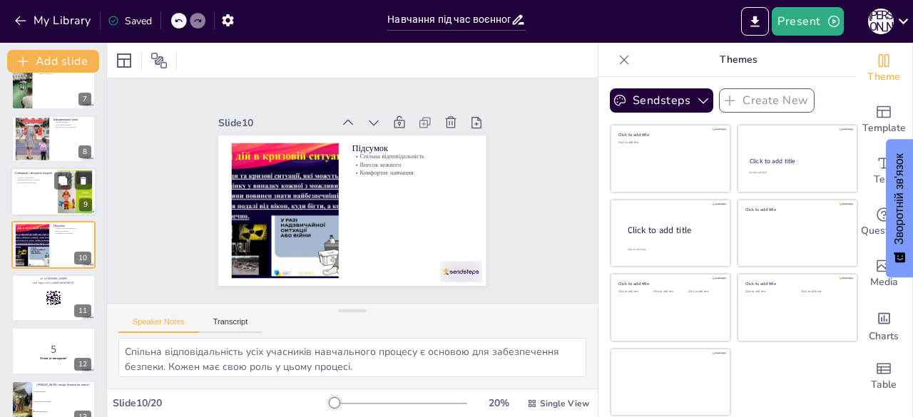
checkbox input "true"
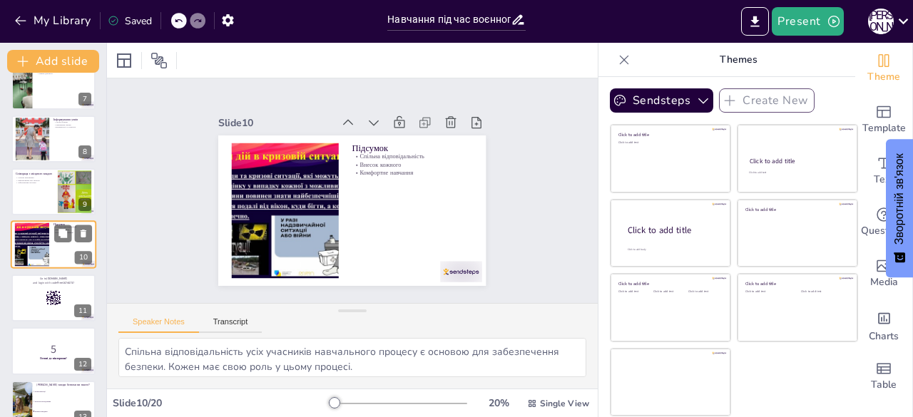
checkbox input "true"
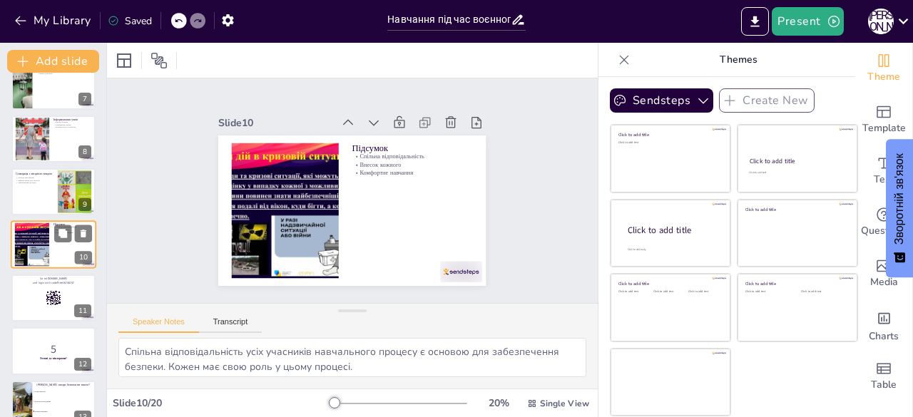
checkbox input "true"
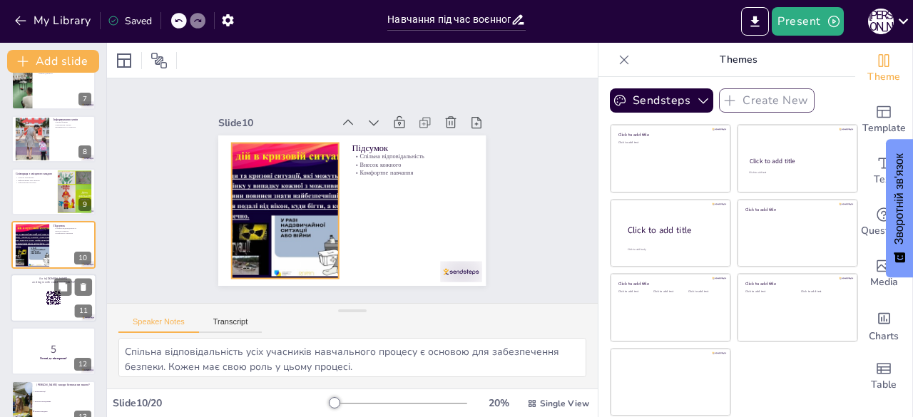
checkbox input "true"
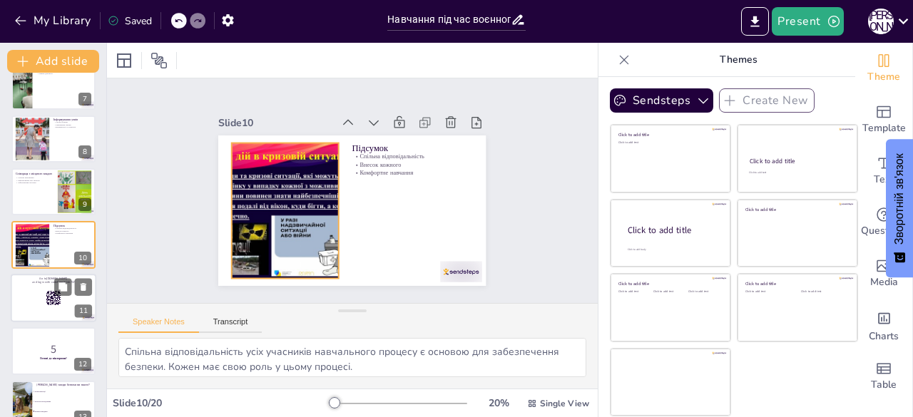
checkbox input "true"
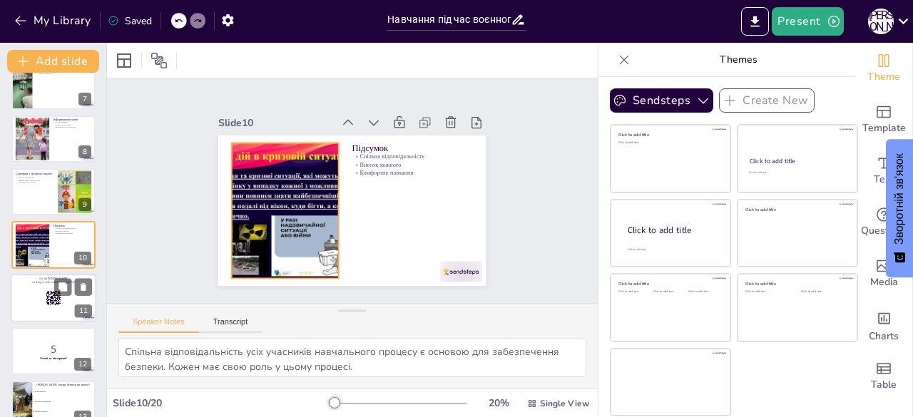
checkbox input "true"
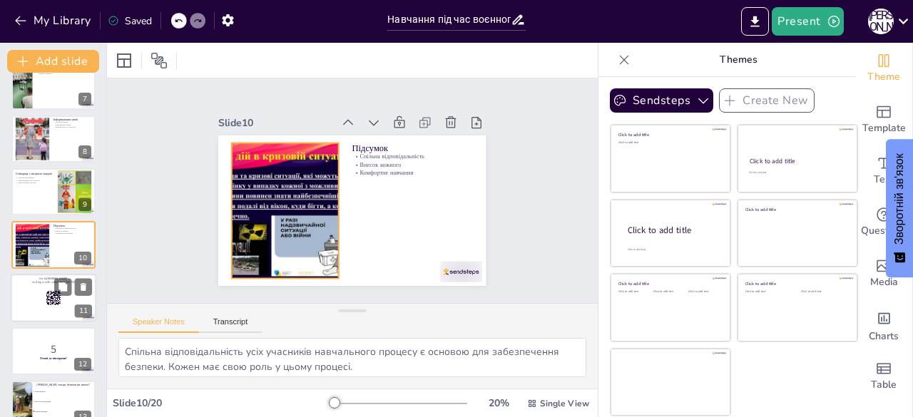
checkbox input "true"
click at [37, 305] on div at bounding box center [54, 298] width 86 height 49
checkbox input "true"
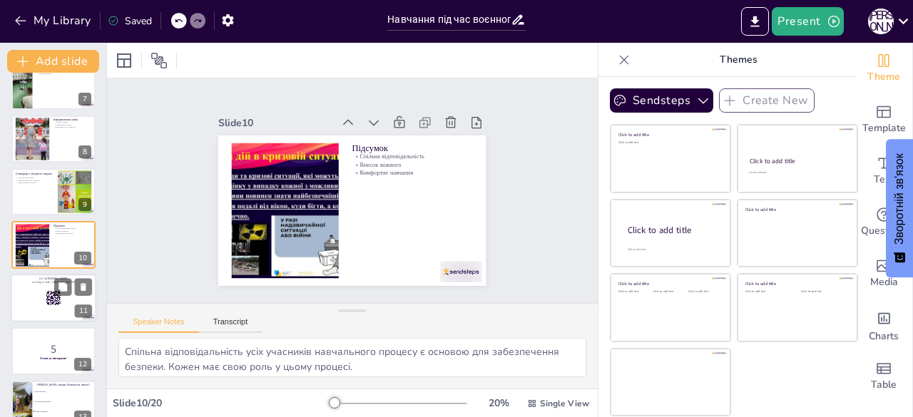
checkbox input "true"
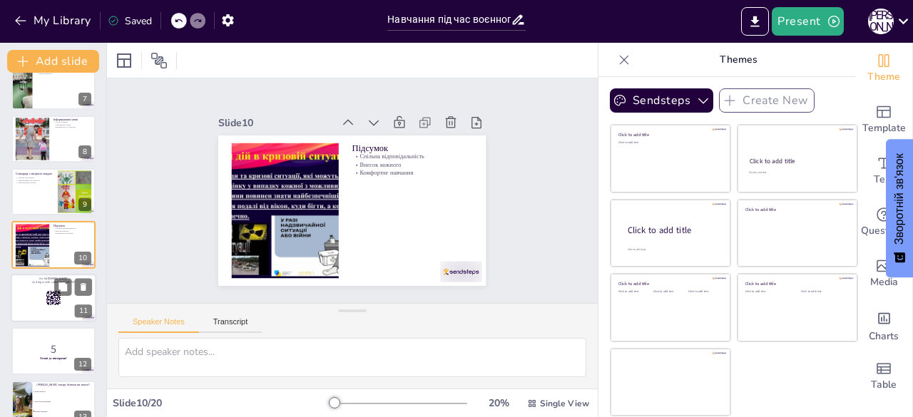
scroll to position [393, 0]
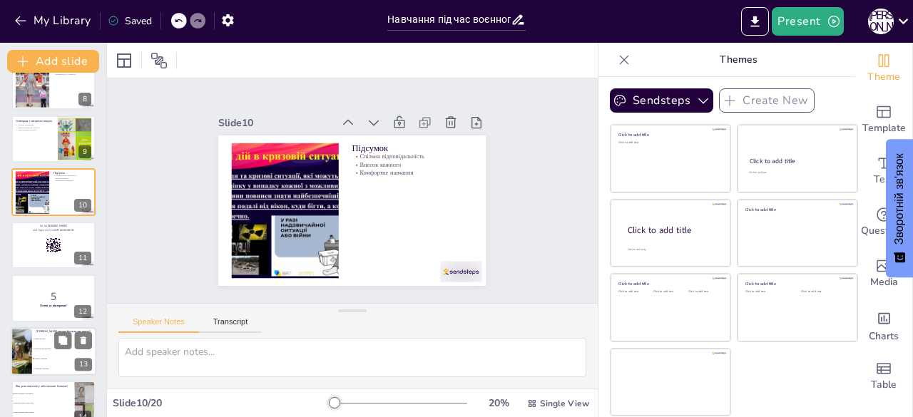
checkbox input "true"
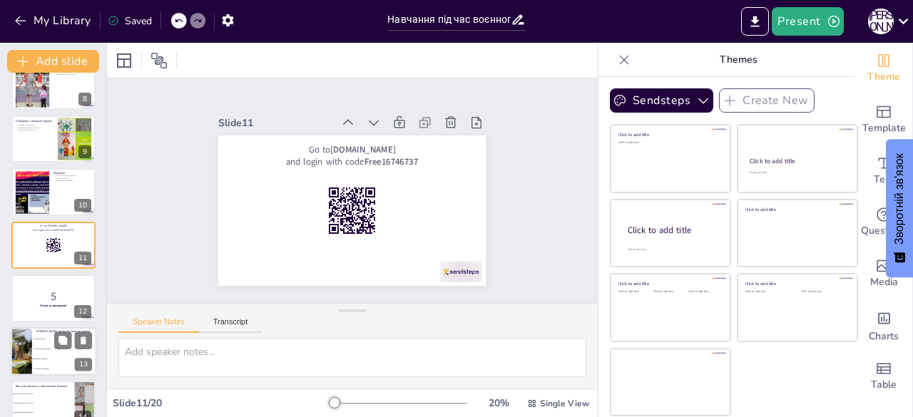
click at [43, 347] on span "Психологічна підтримка" at bounding box center [64, 348] width 61 height 2
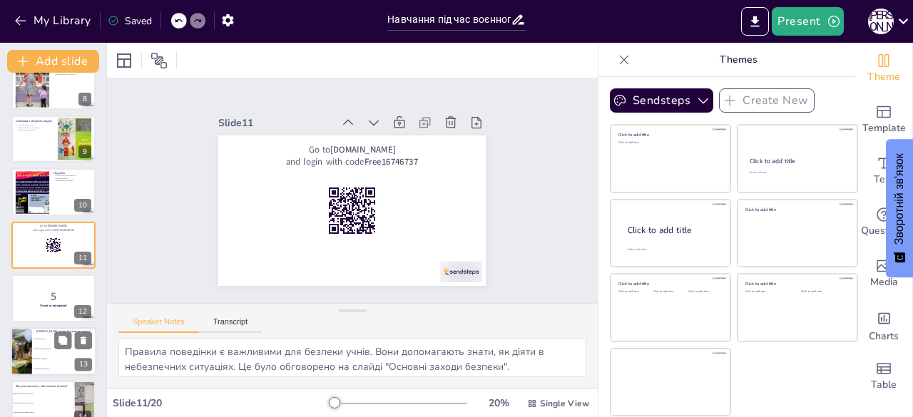
scroll to position [499, 0]
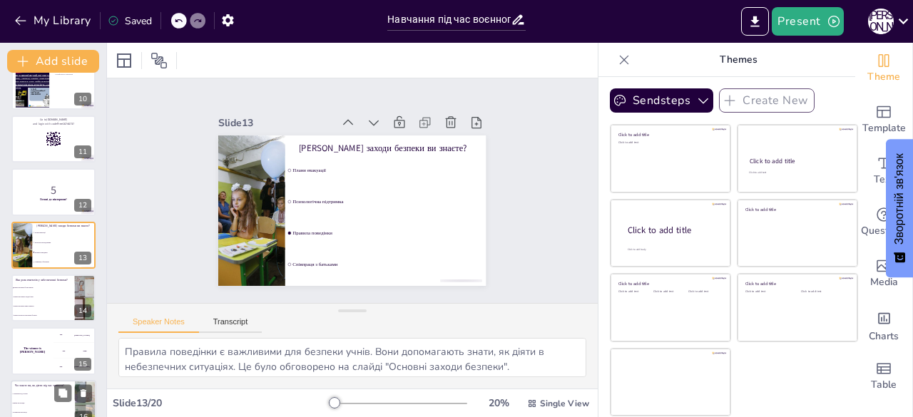
click at [48, 399] on li "Вийти на вулицю" at bounding box center [43, 403] width 64 height 9
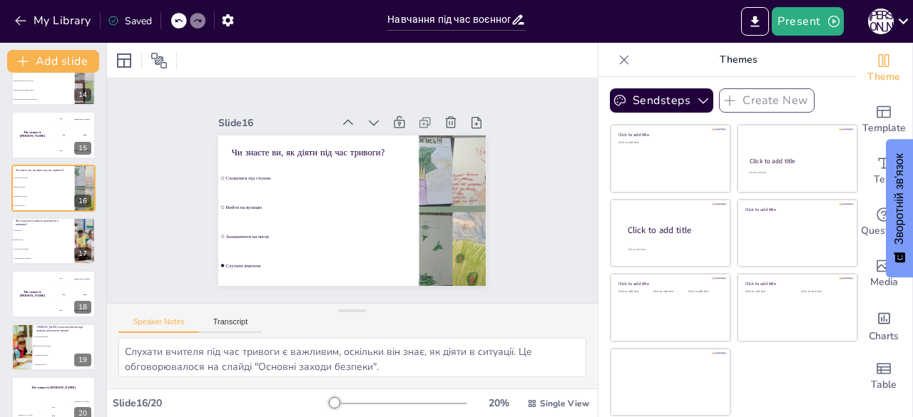
scroll to position [733, 0]
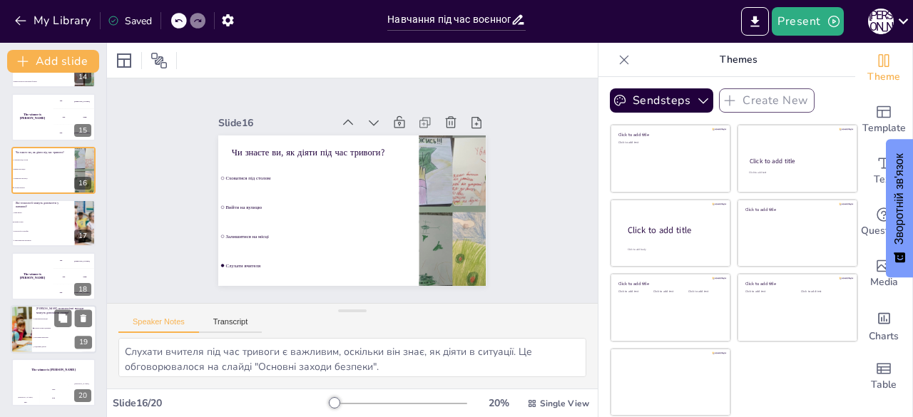
click at [58, 331] on li "Психологічна підтримка" at bounding box center [64, 328] width 64 height 9
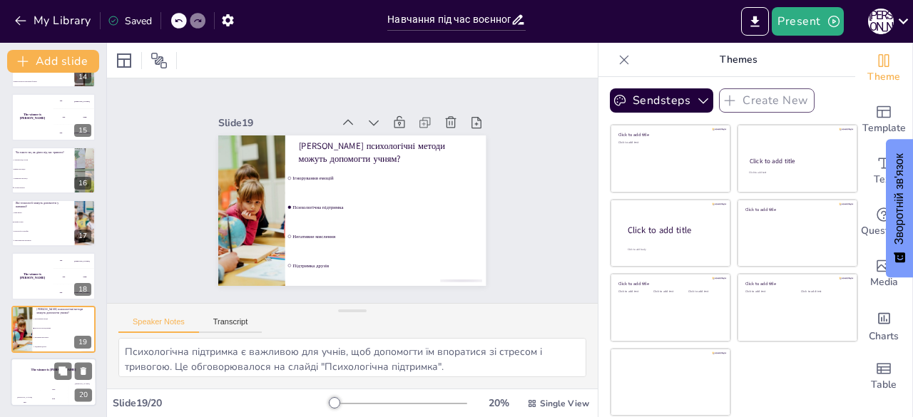
click at [46, 375] on div "The winner is [PERSON_NAME]" at bounding box center [54, 370] width 86 height 24
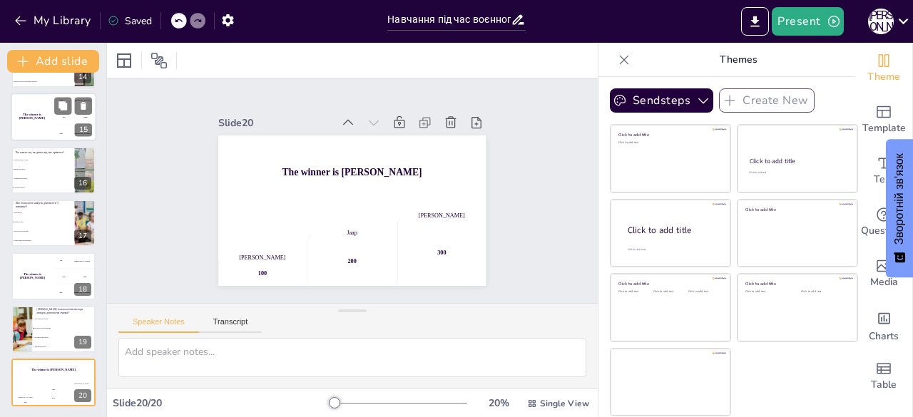
click at [44, 113] on div "The winner is [PERSON_NAME]" at bounding box center [32, 117] width 43 height 49
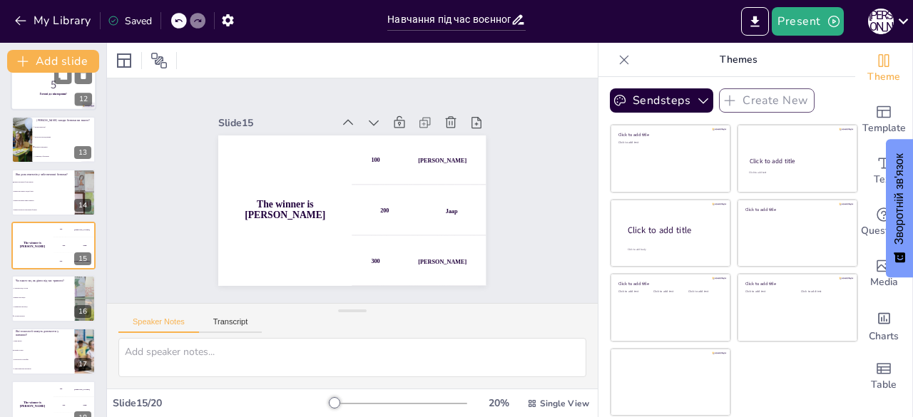
click at [51, 85] on p "5" at bounding box center [53, 85] width 77 height 16
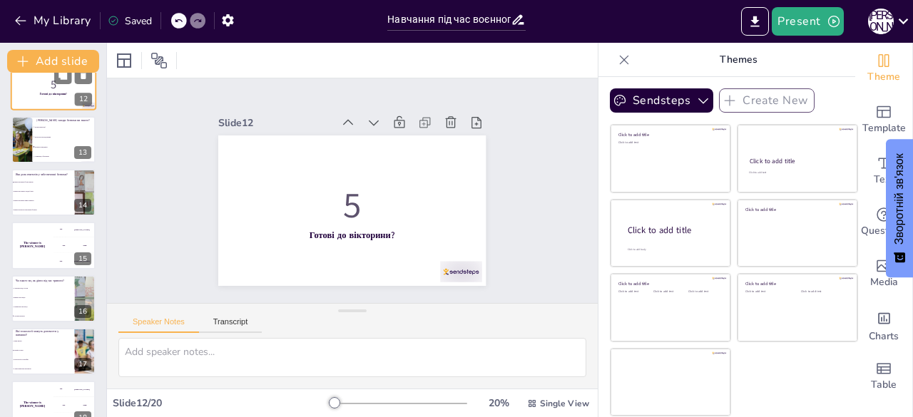
scroll to position [446, 0]
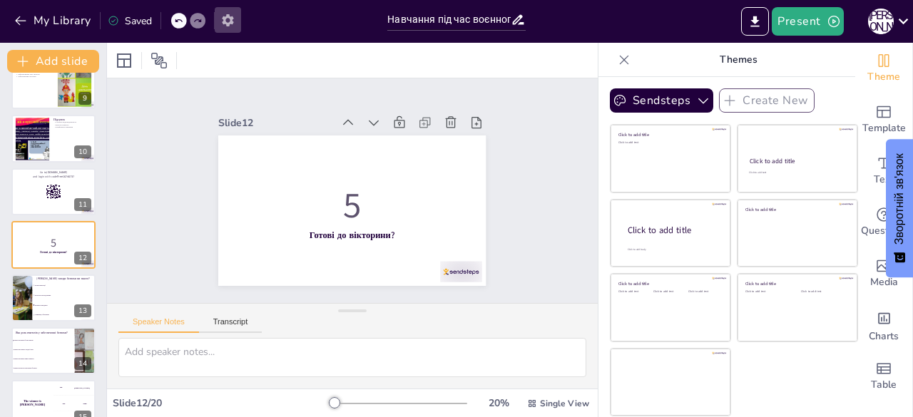
click at [231, 18] on icon "button" at bounding box center [227, 20] width 11 height 12
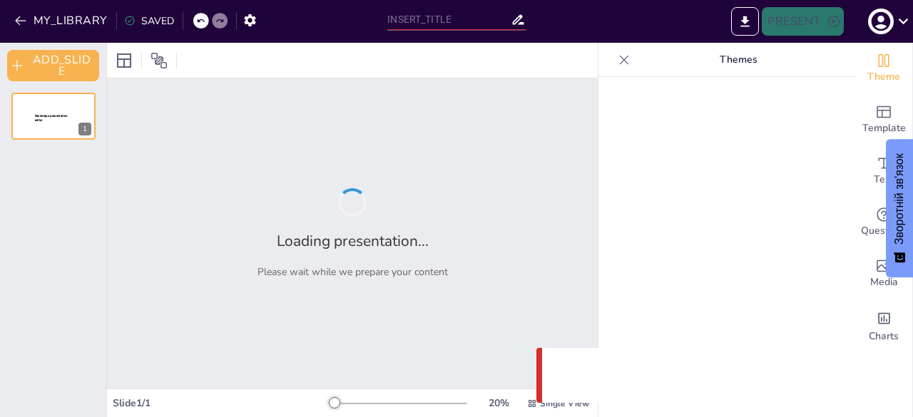
type input "Навчання під час воєнного стану: безпека понад усе"
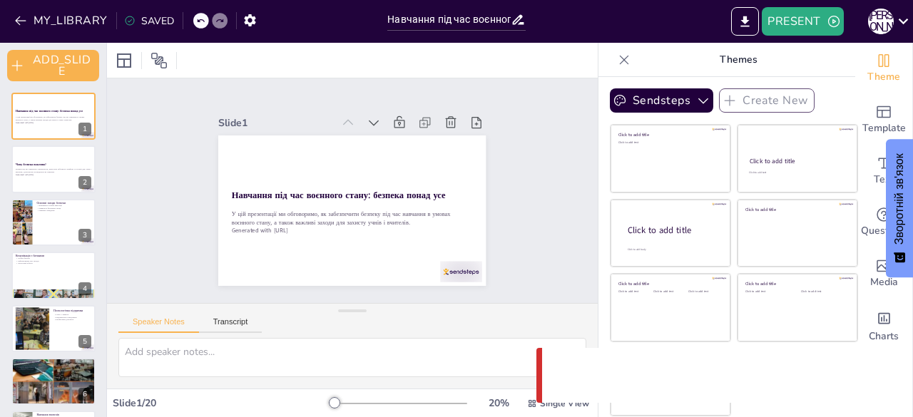
checkbox input "true"
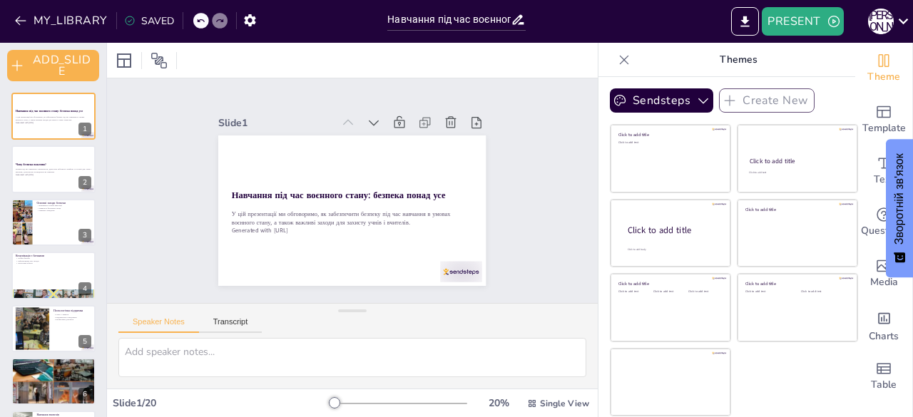
checkbox input "true"
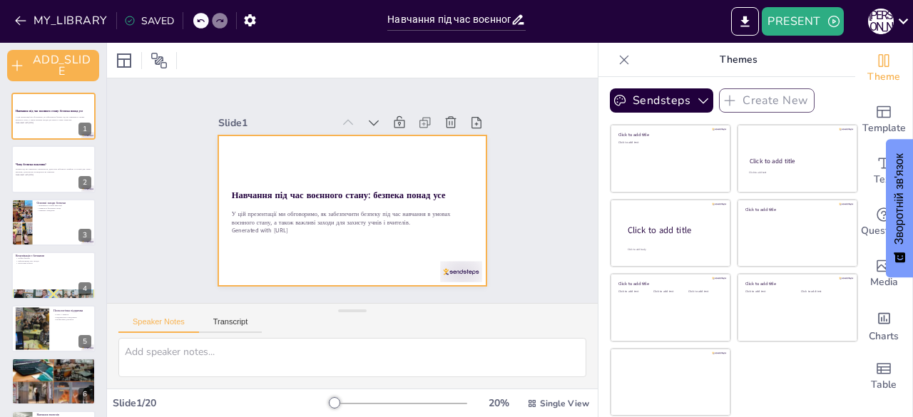
checkbox input "true"
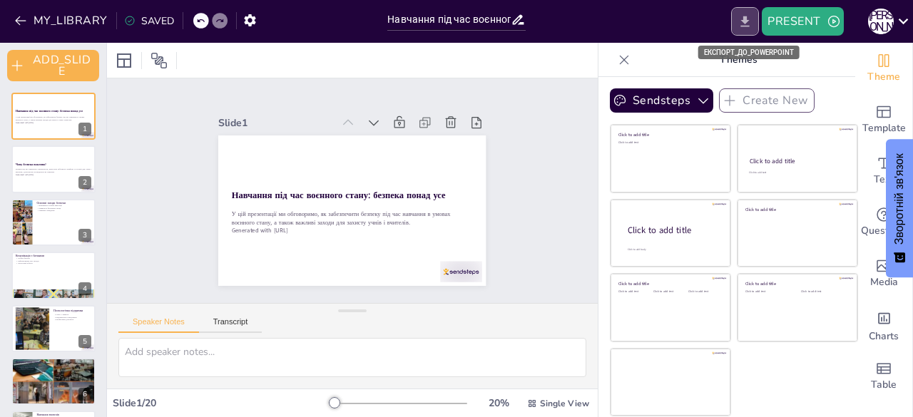
click at [744, 14] on icon "EXPORT_TO_POWERPOINT" at bounding box center [745, 21] width 15 height 15
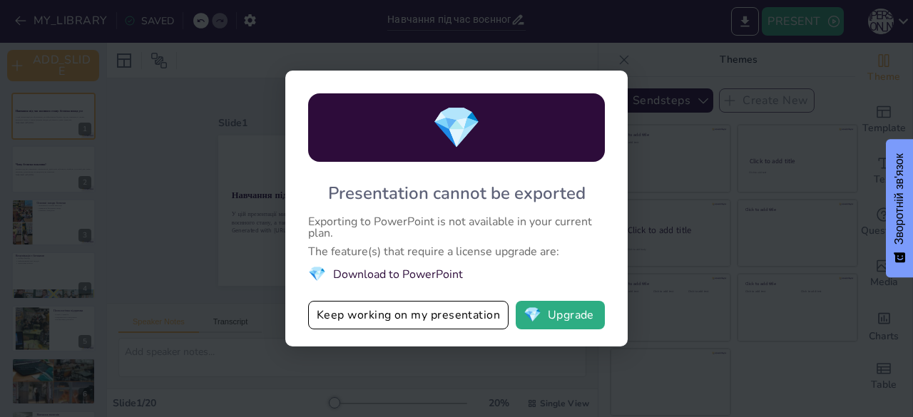
click at [367, 277] on li "💎 Download to PowerPoint" at bounding box center [456, 274] width 297 height 19
click at [315, 273] on span "💎" at bounding box center [317, 274] width 18 height 19
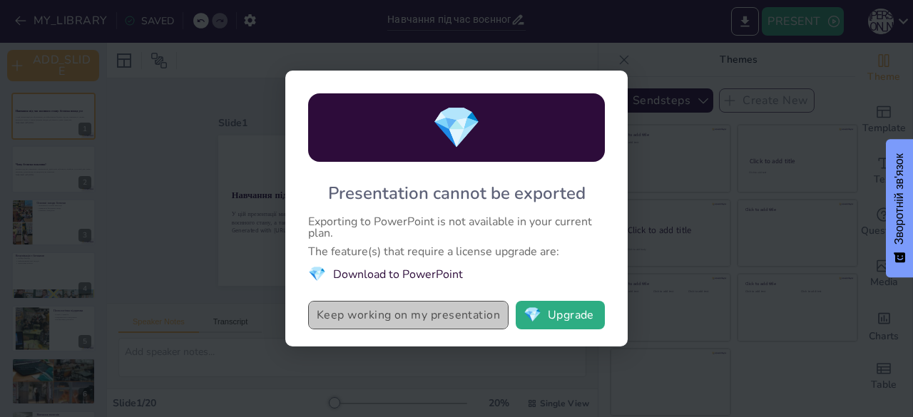
click at [379, 316] on button "Keep working on my presentation" at bounding box center [408, 315] width 200 height 29
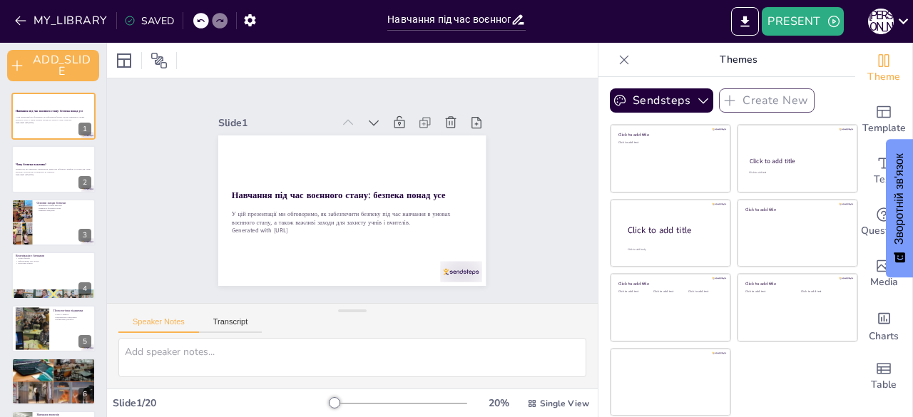
checkbox input "true"
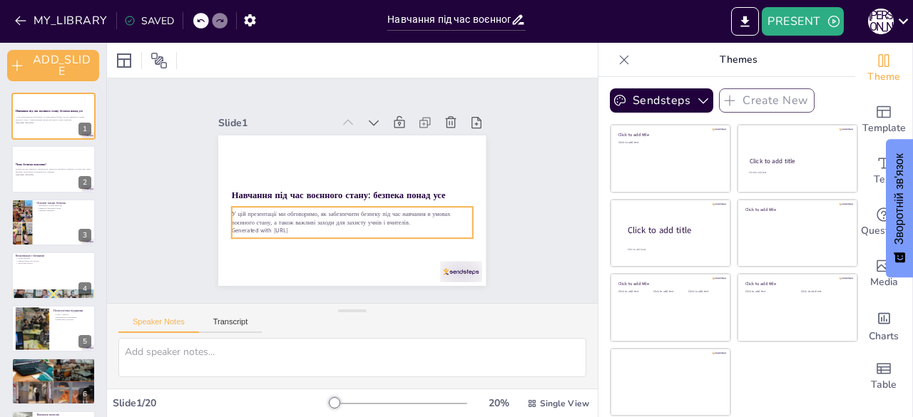
checkbox input "true"
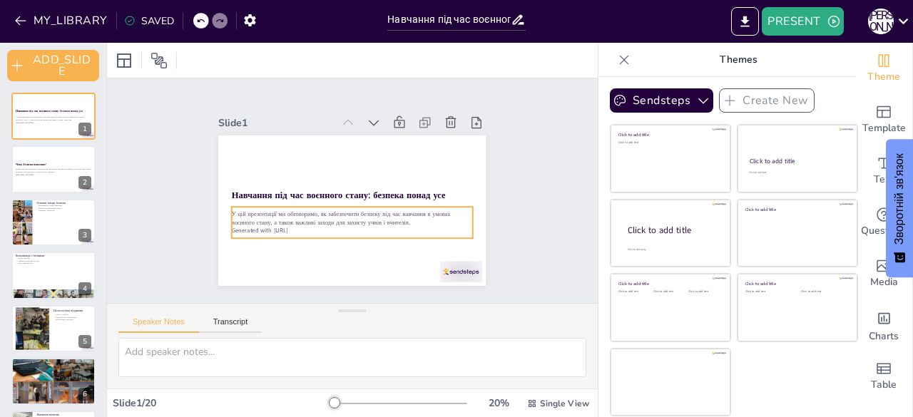
checkbox input "true"
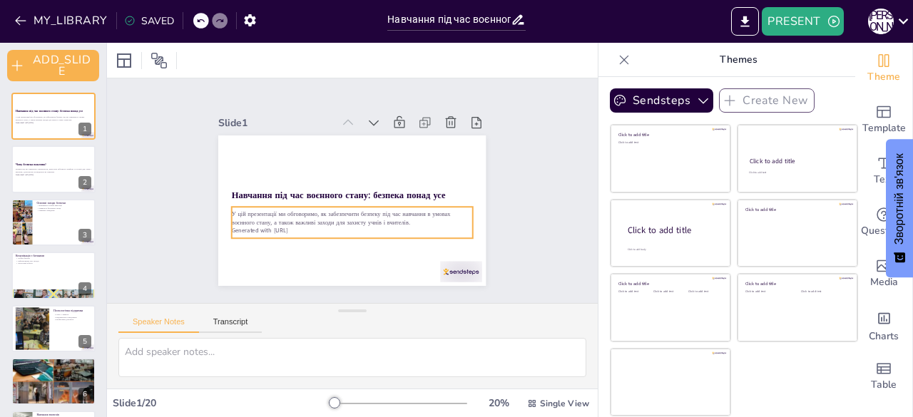
checkbox input "true"
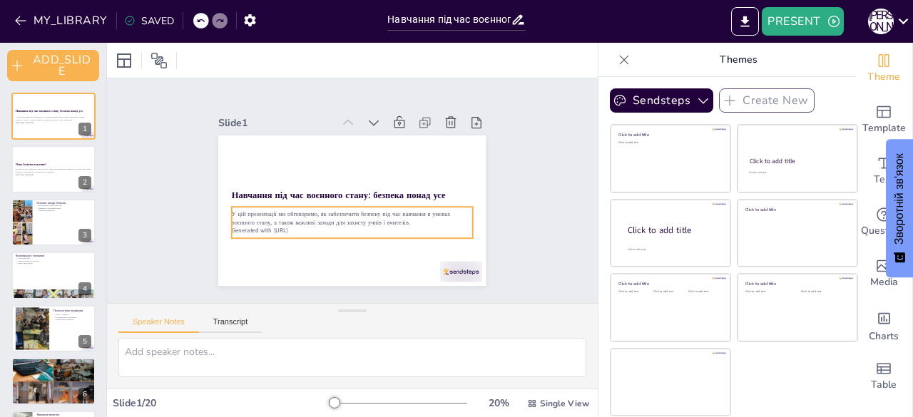
checkbox input "true"
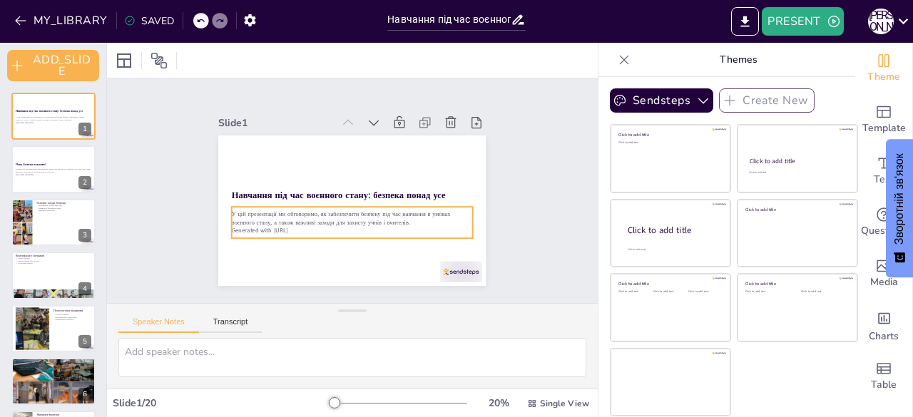
checkbox input "true"
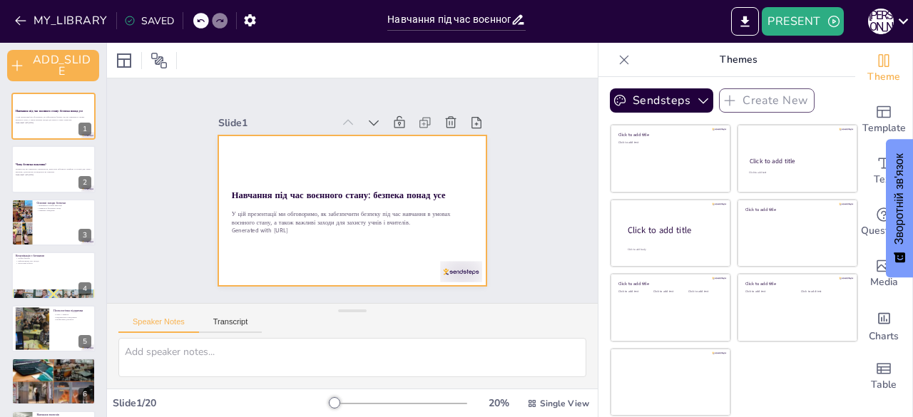
checkbox input "true"
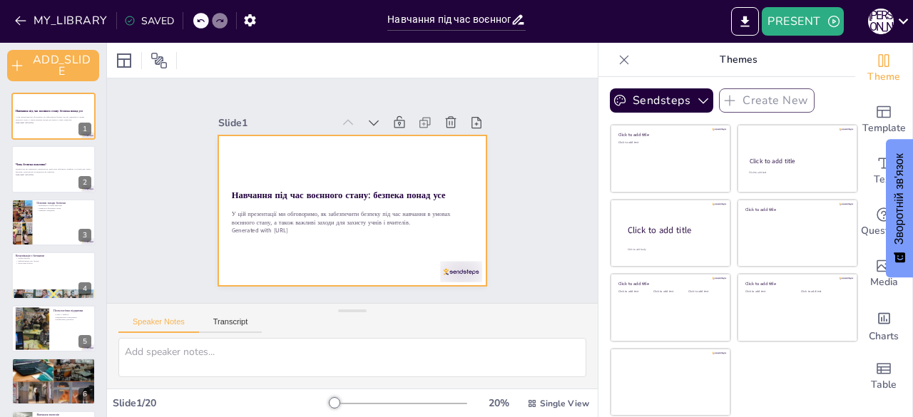
checkbox input "true"
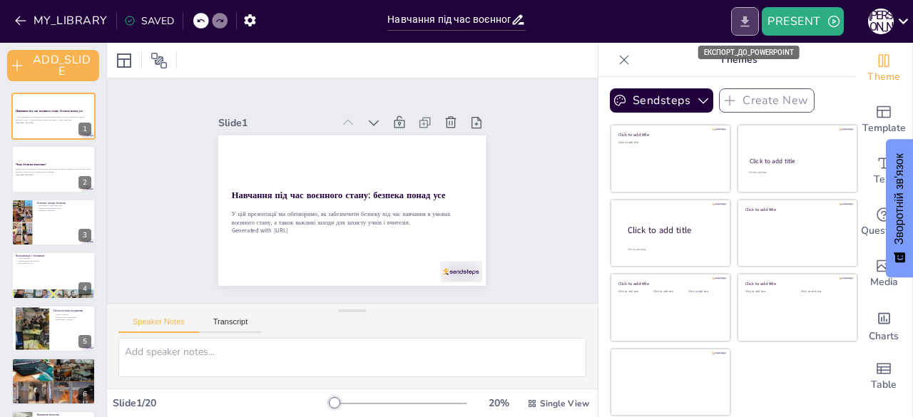
click at [746, 21] on icon "EXPORT_TO_POWERPOINT" at bounding box center [745, 21] width 9 height 11
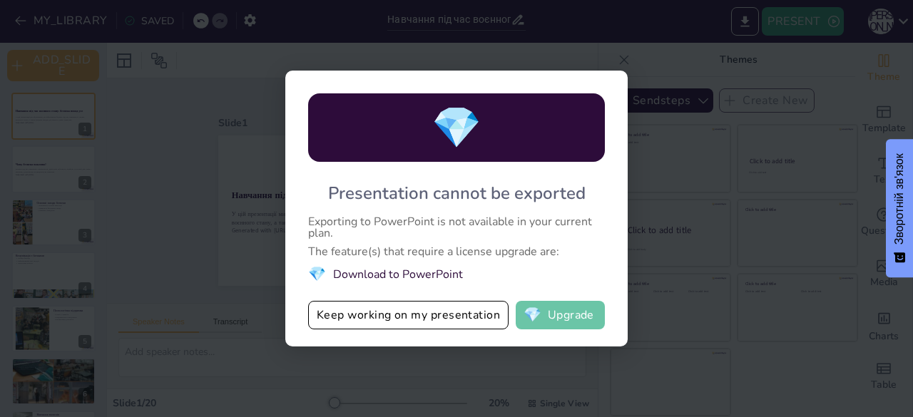
click at [588, 322] on button "💎 Upgrade" at bounding box center [560, 315] width 89 height 29
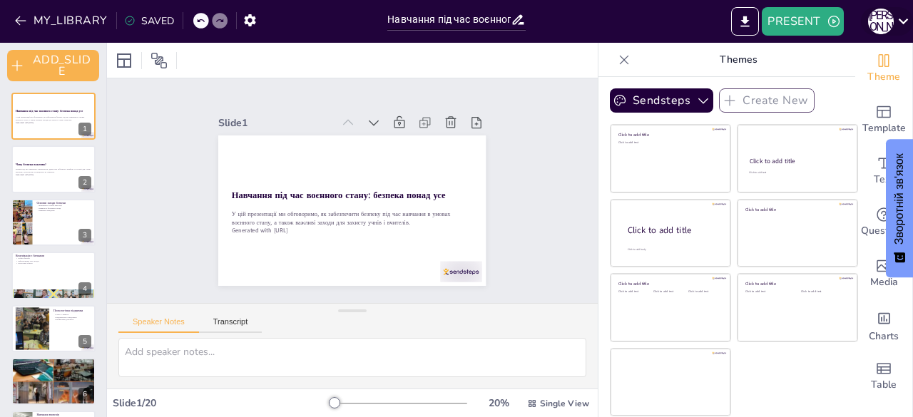
click at [897, 19] on icon at bounding box center [903, 20] width 19 height 19
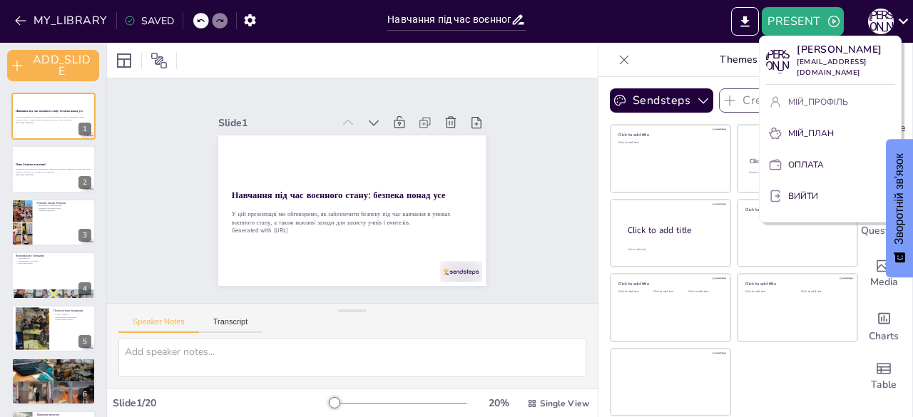
click at [815, 102] on font "МІЙ_ПРОФІЛЬ" at bounding box center [818, 101] width 60 height 11
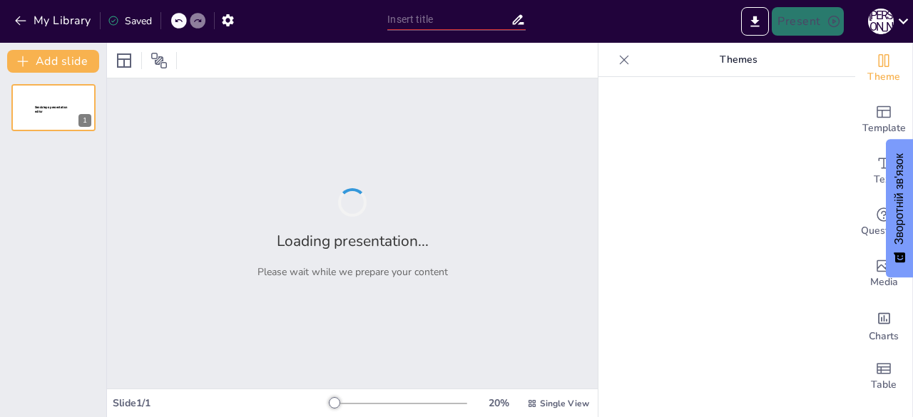
type input "Навчання під час воєнного стану: безпека понад усе"
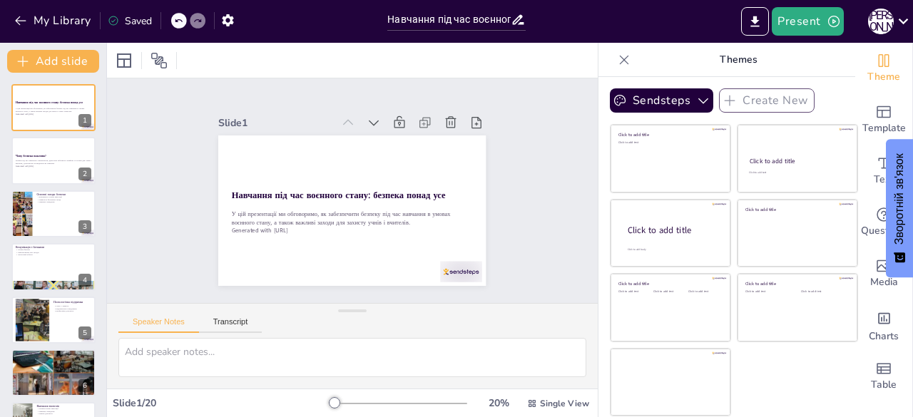
checkbox input "true"
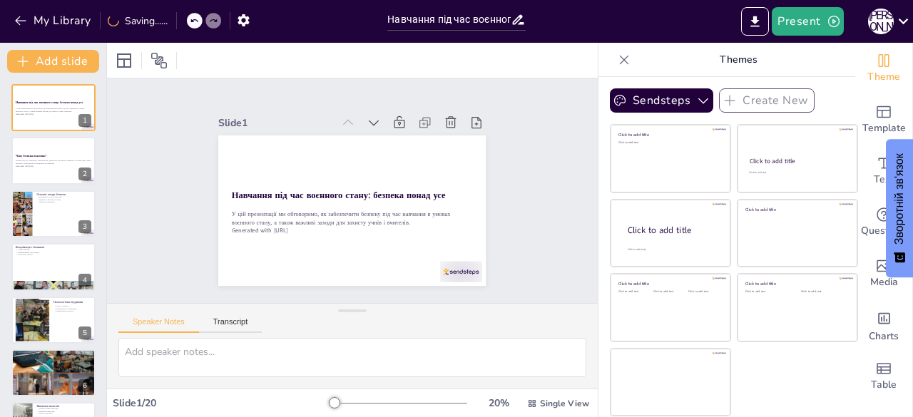
checkbox input "true"
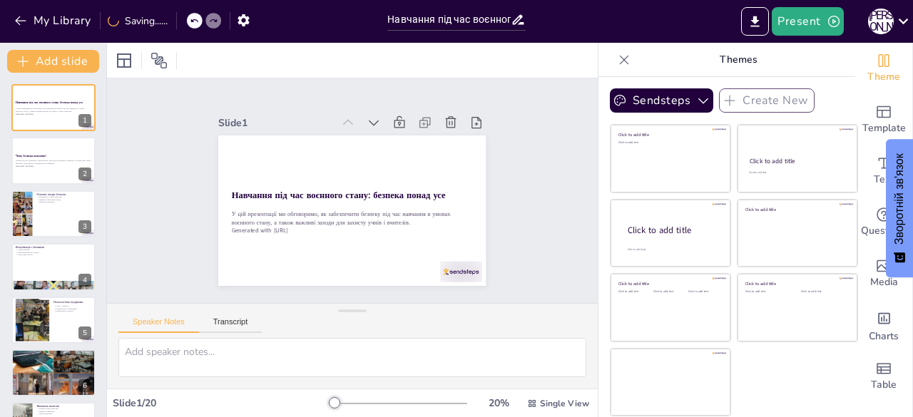
checkbox input "true"
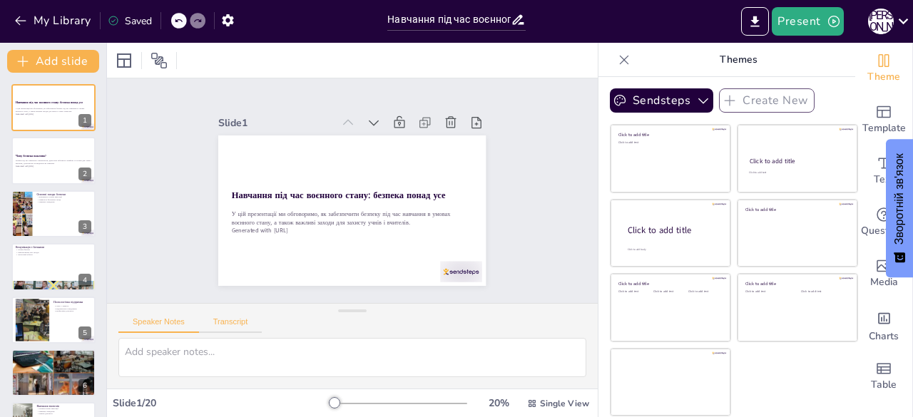
click at [243, 319] on button "Transcript" at bounding box center [230, 325] width 63 height 16
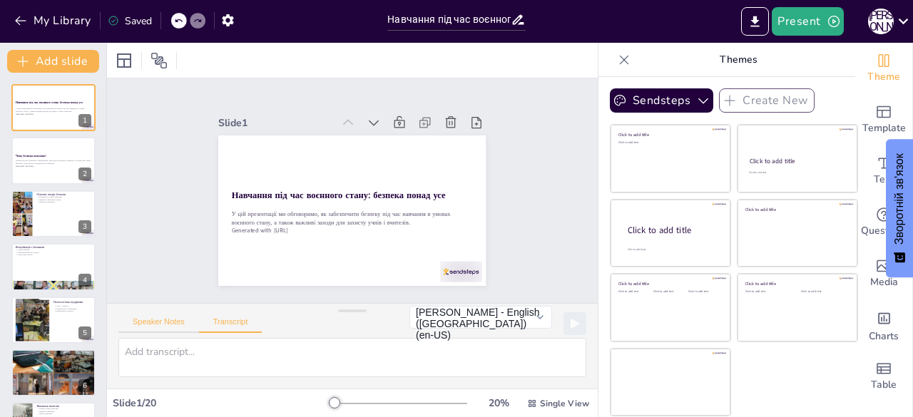
click at [166, 321] on button "Speaker Notes" at bounding box center [158, 325] width 81 height 16
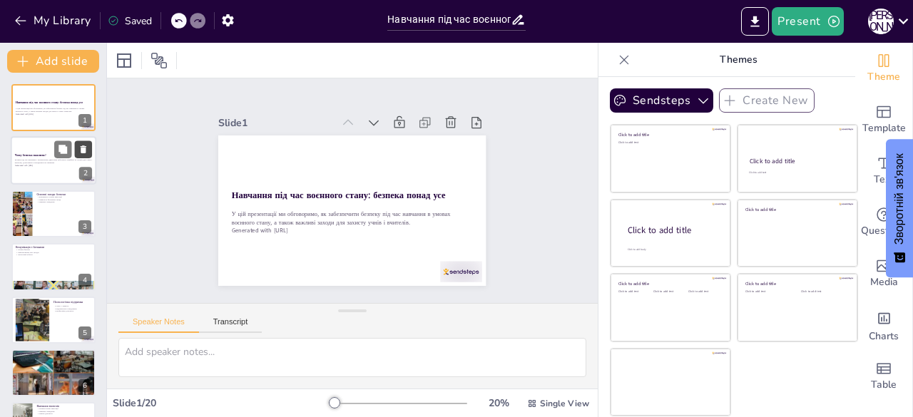
checkbox input "true"
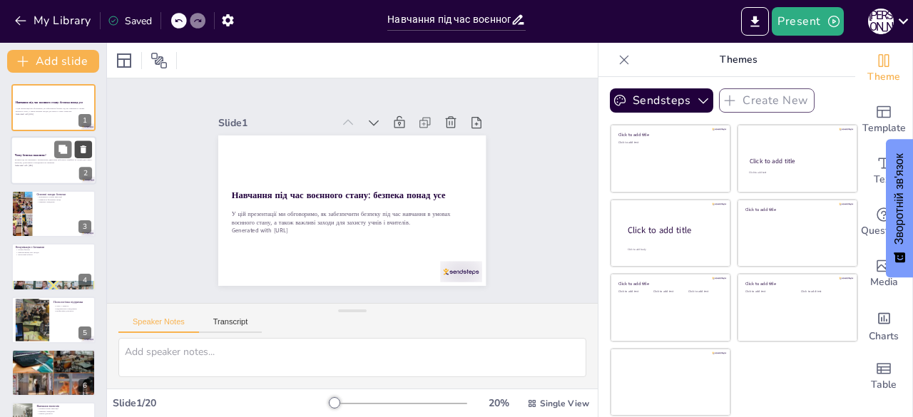
checkbox input "true"
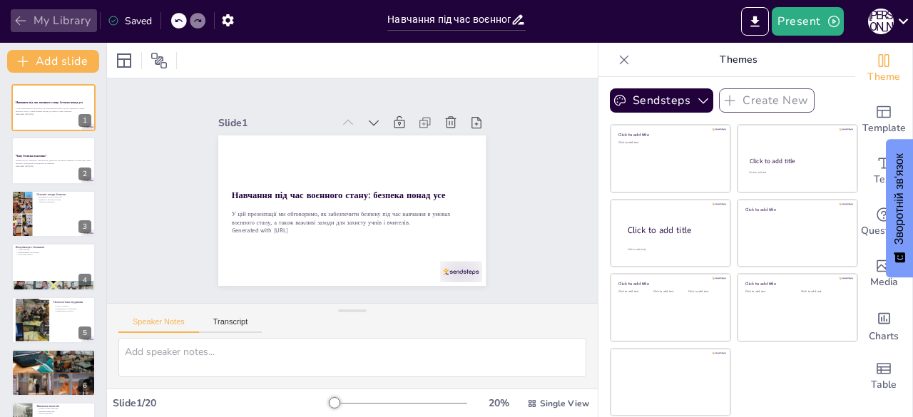
click at [24, 17] on icon "button" at bounding box center [21, 21] width 14 height 14
